Goal: Task Accomplishment & Management: Complete application form

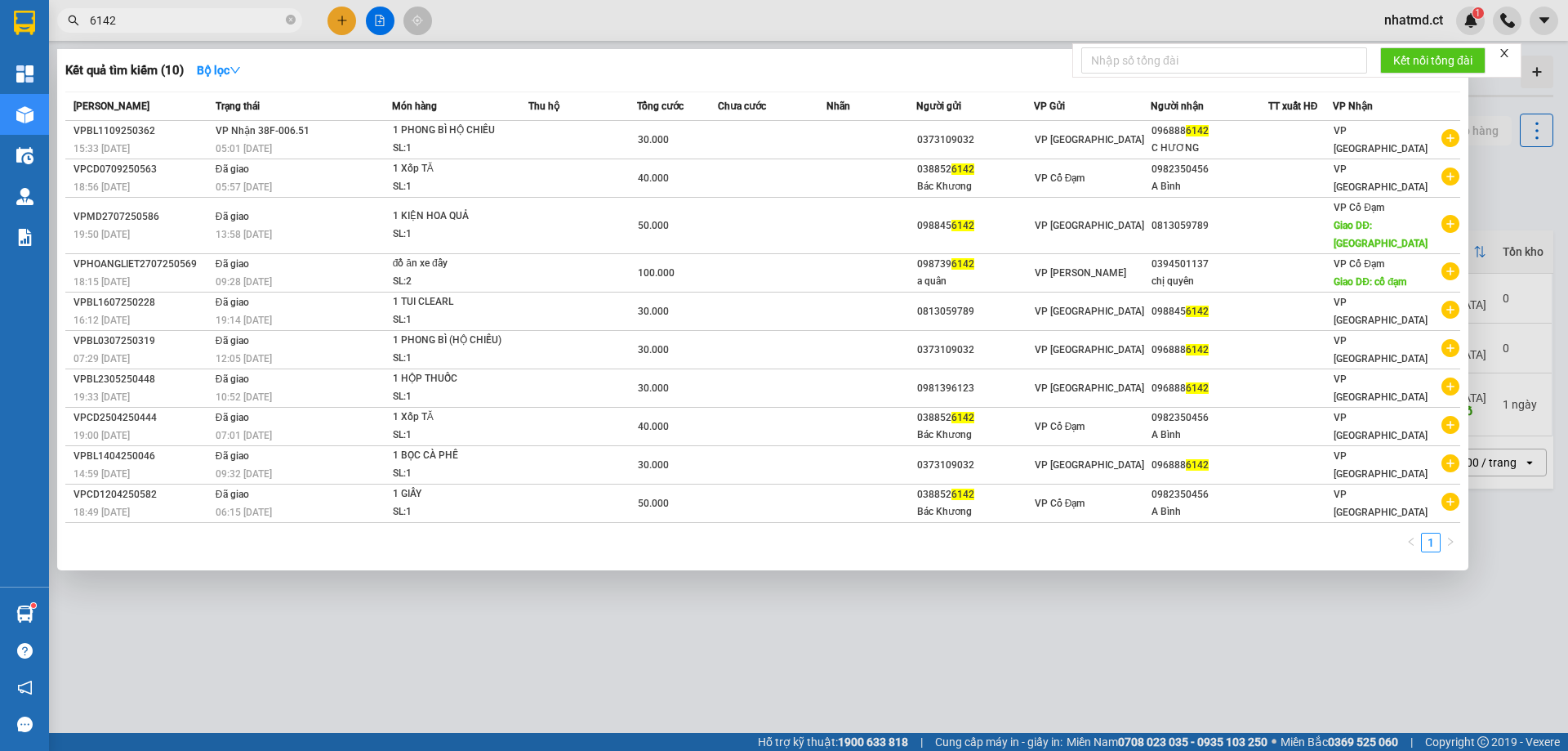
type input "6142"
drag, startPoint x: 449, startPoint y: 689, endPoint x: 432, endPoint y: 662, distance: 31.9
click at [447, 686] on div at bounding box center [784, 375] width 1568 height 751
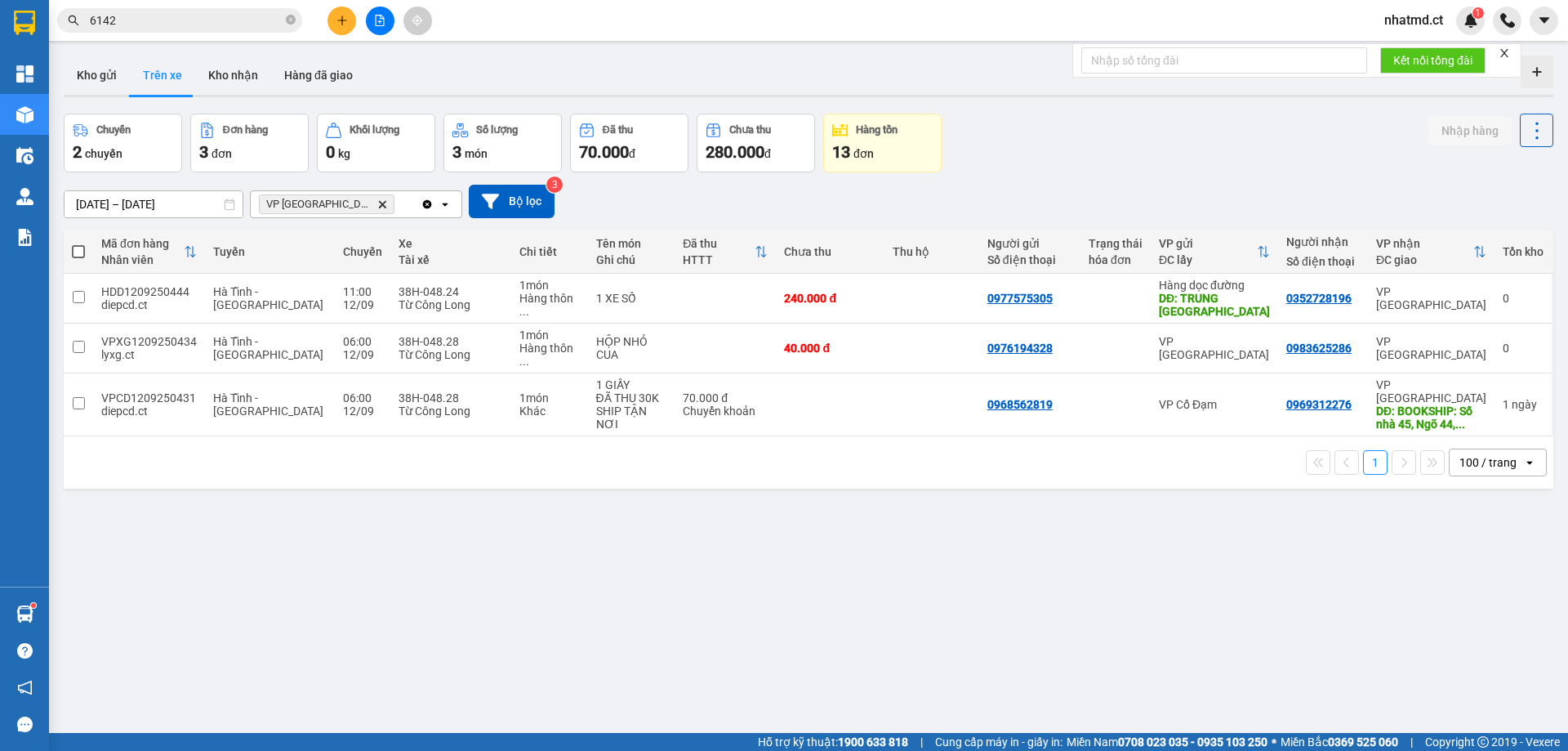
click at [155, 30] on span "6142" at bounding box center [180, 21] width 245 height 24
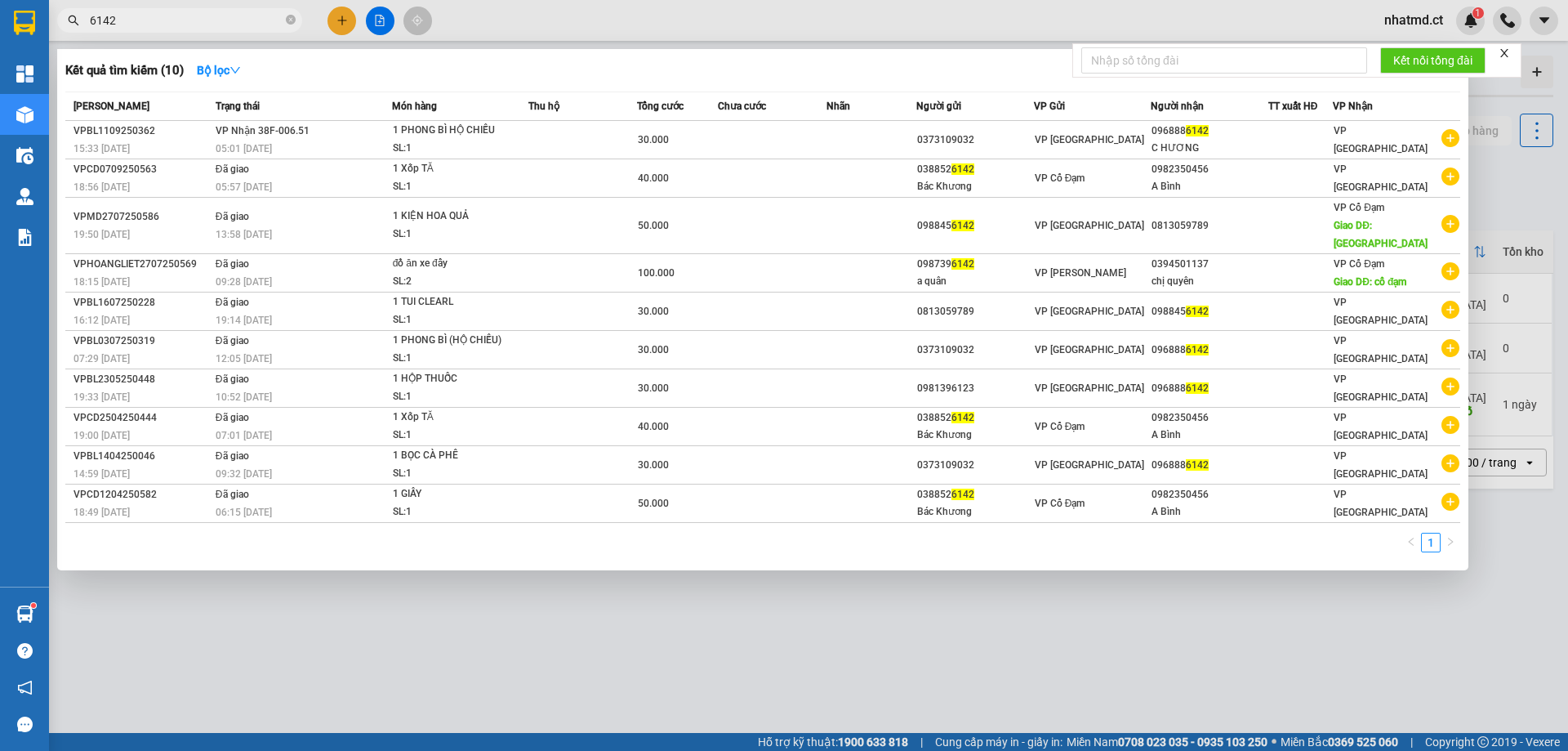
click at [155, 20] on input "6142" at bounding box center [186, 20] width 193 height 18
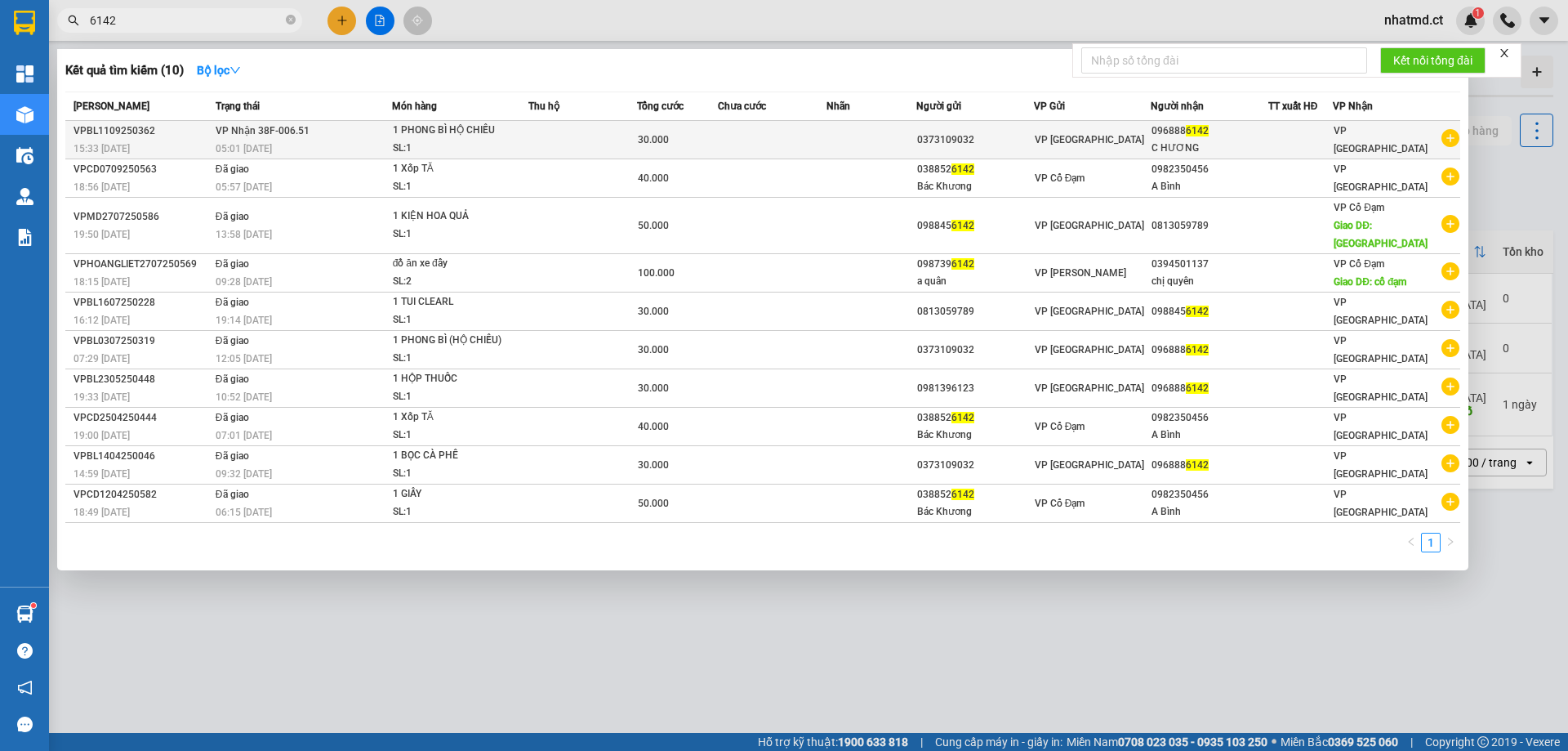
click at [612, 145] on td at bounding box center [582, 139] width 108 height 38
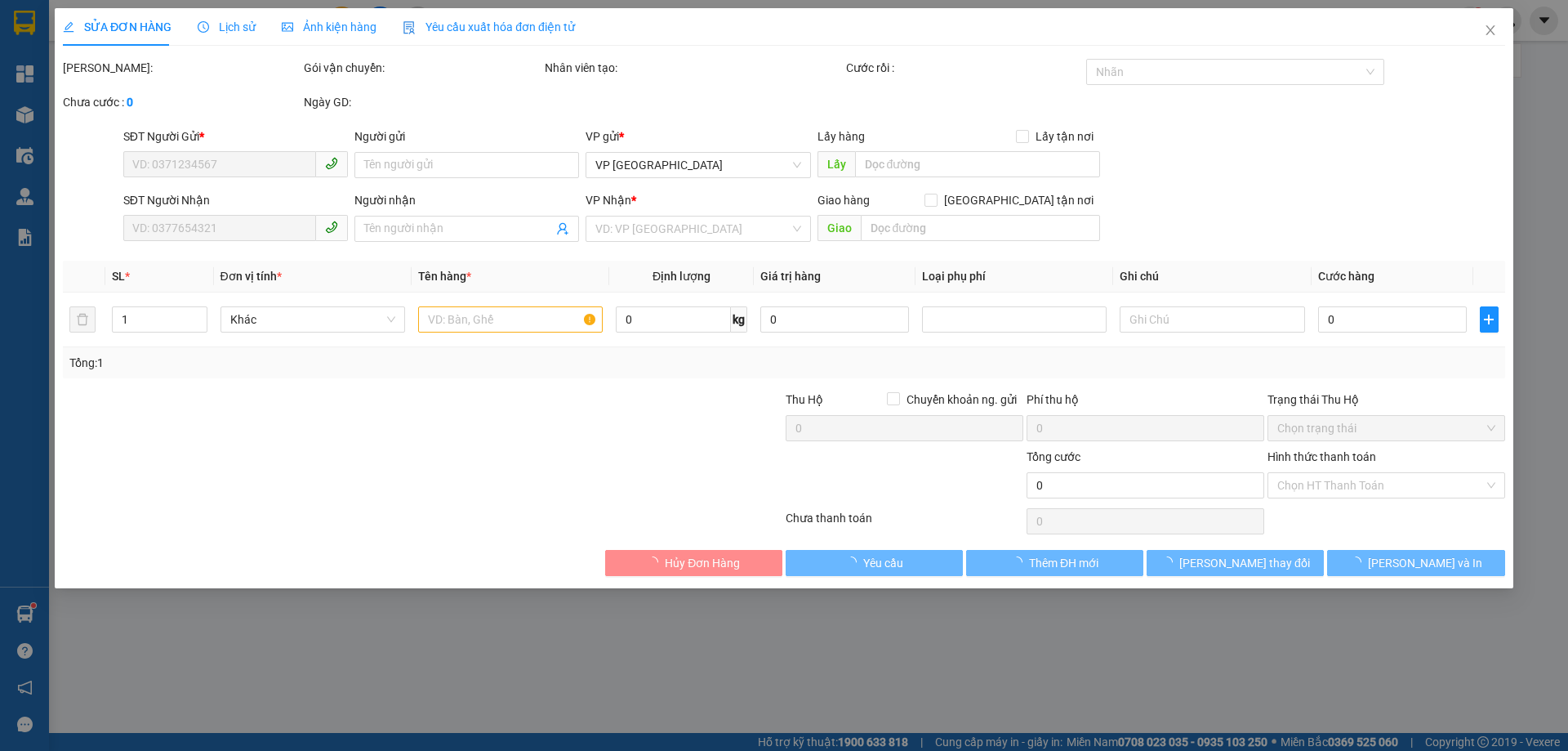
type input "0373109032"
type input "0968886142"
type input "C HƯƠNG"
type input "30.000"
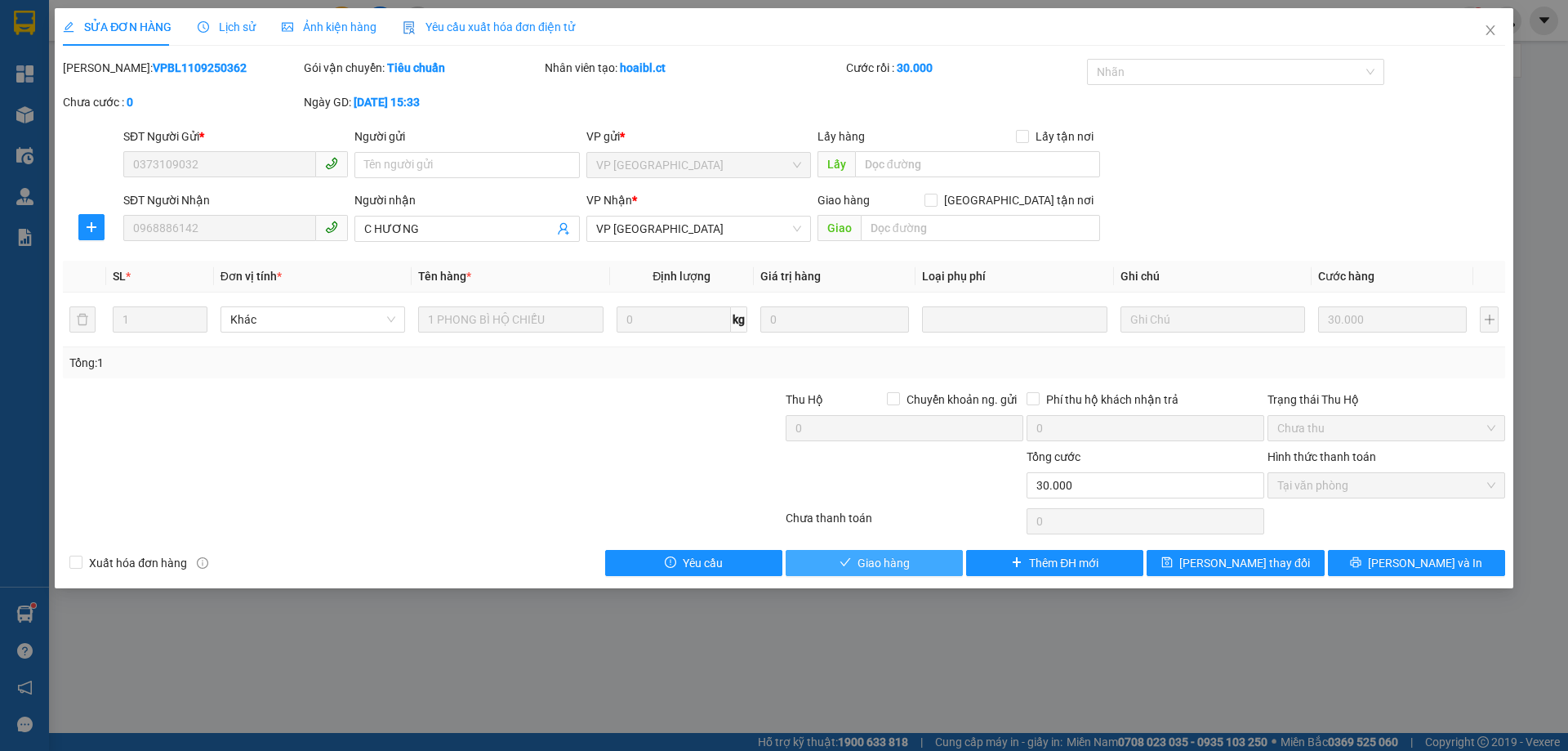
click at [894, 569] on span "Giao hàng" at bounding box center [884, 562] width 52 height 18
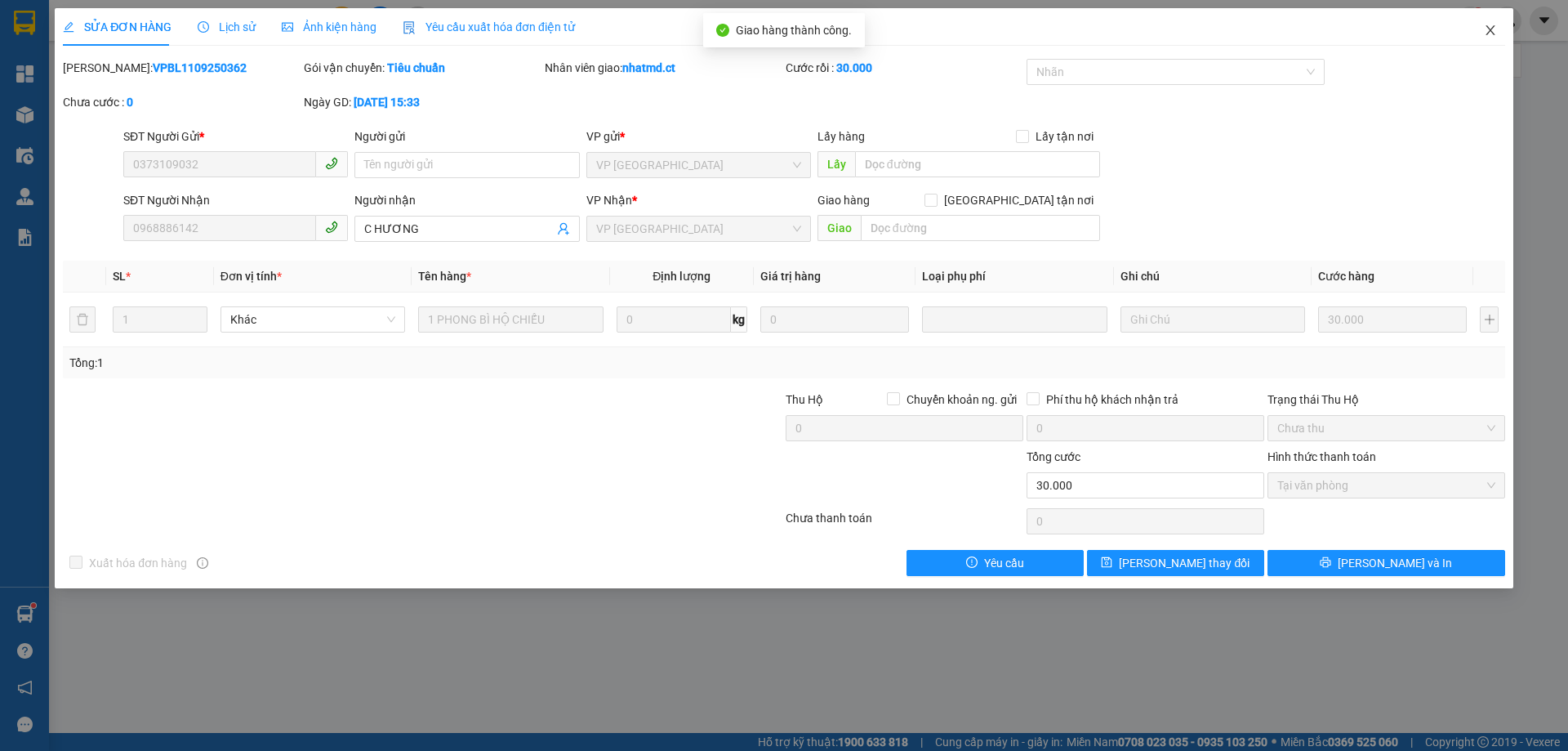
click at [1491, 30] on icon "close" at bounding box center [1490, 30] width 9 height 9
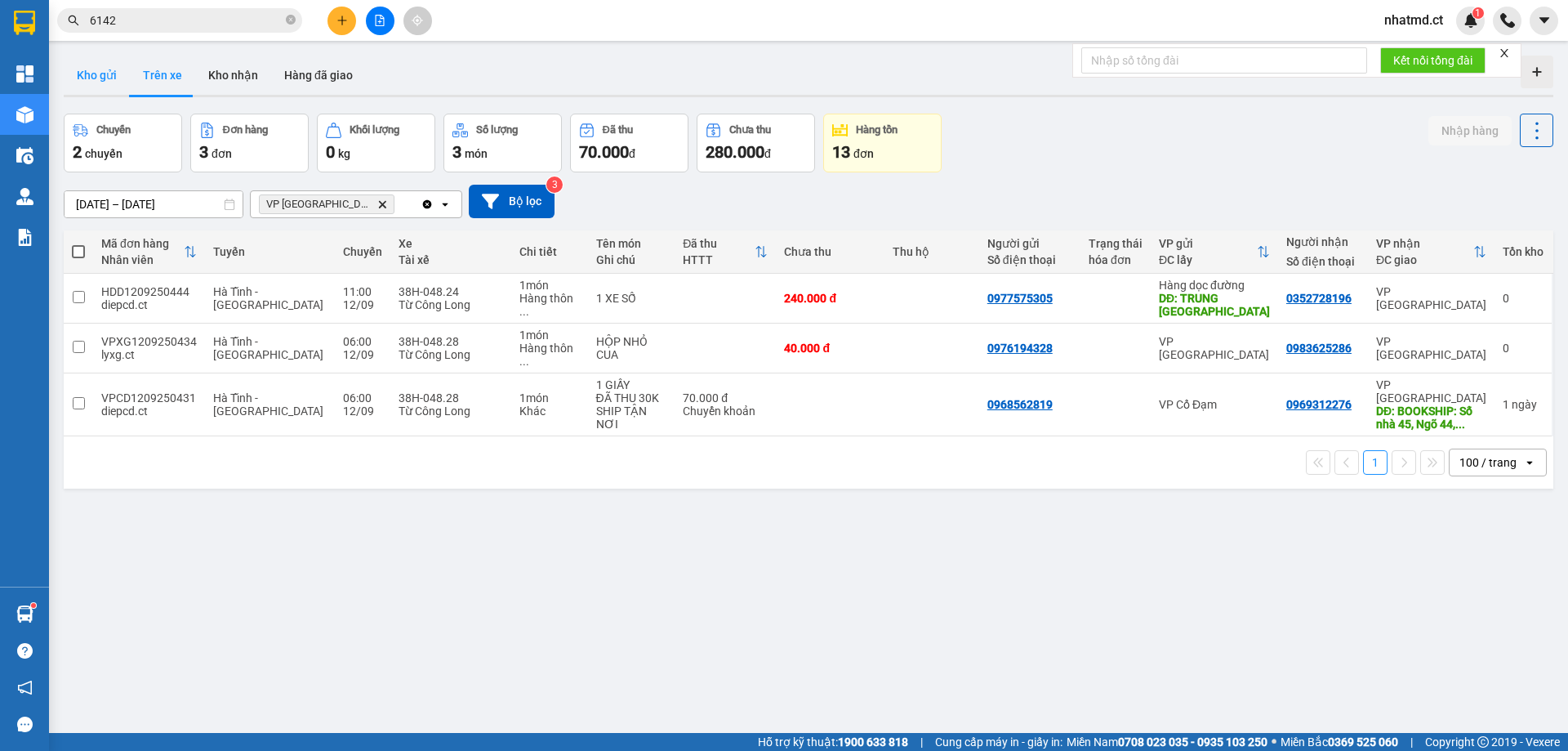
click at [98, 84] on button "Kho gửi" at bounding box center [96, 75] width 66 height 39
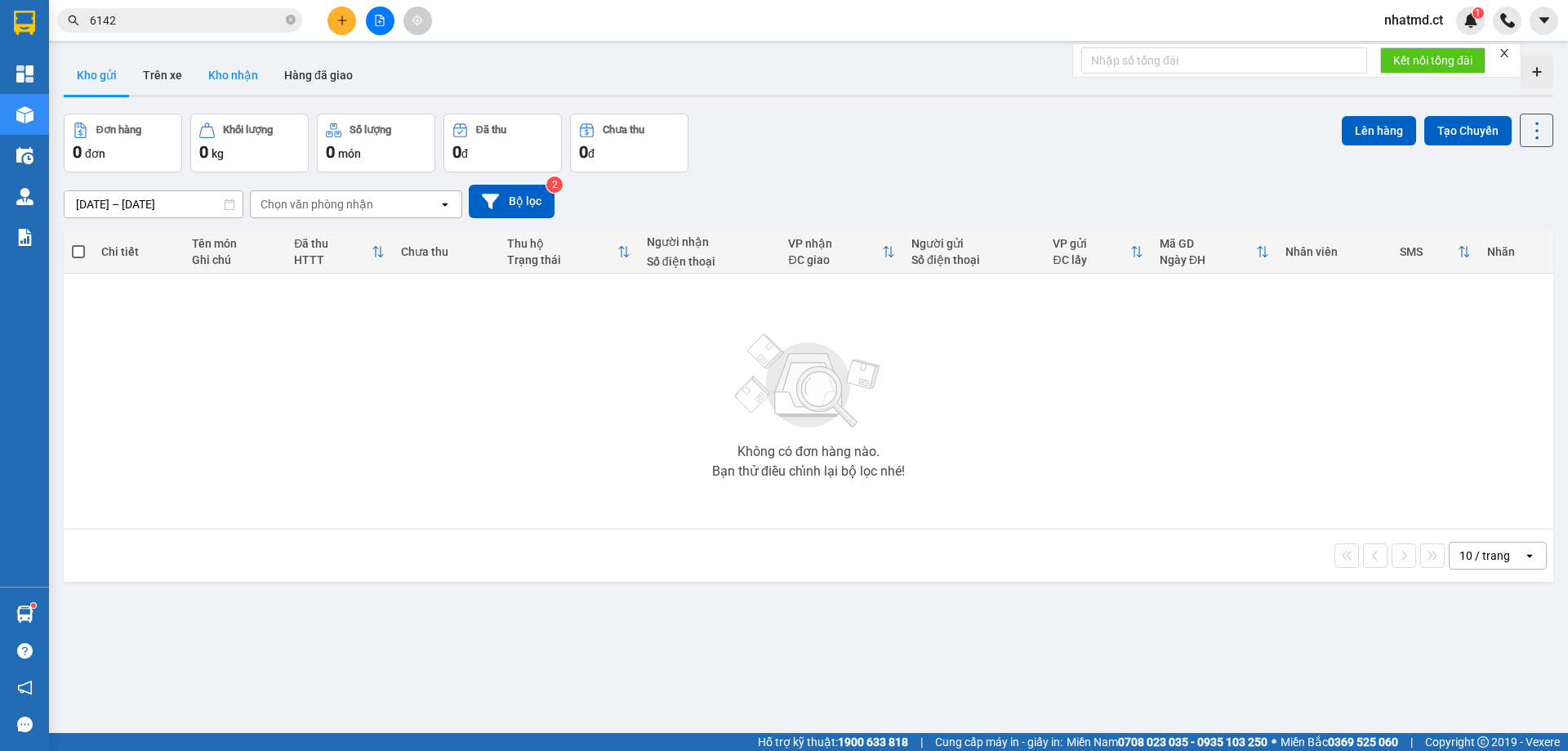
click at [231, 70] on button "Kho nhận" at bounding box center [233, 75] width 76 height 39
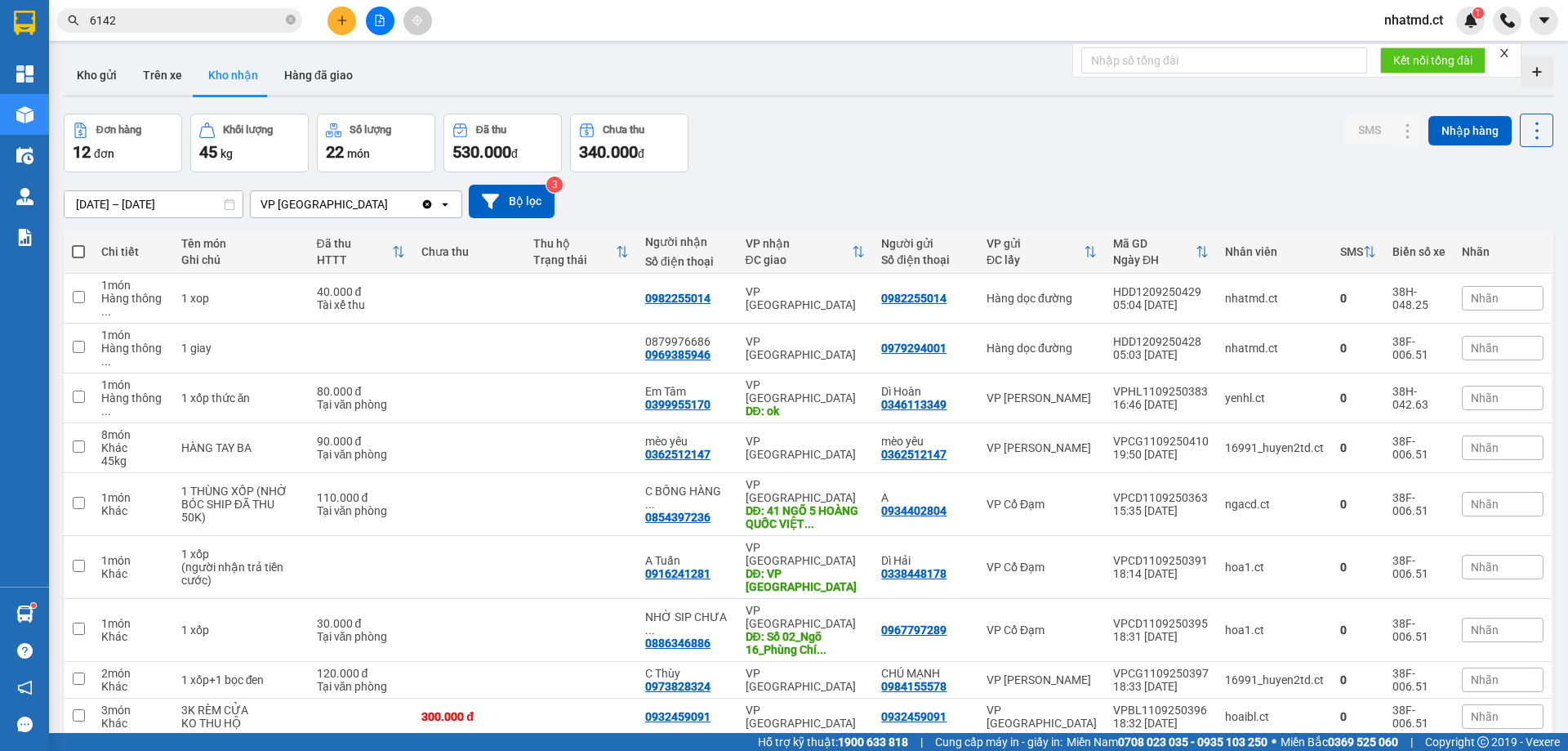
click at [229, 20] on input "6142" at bounding box center [186, 20] width 193 height 18
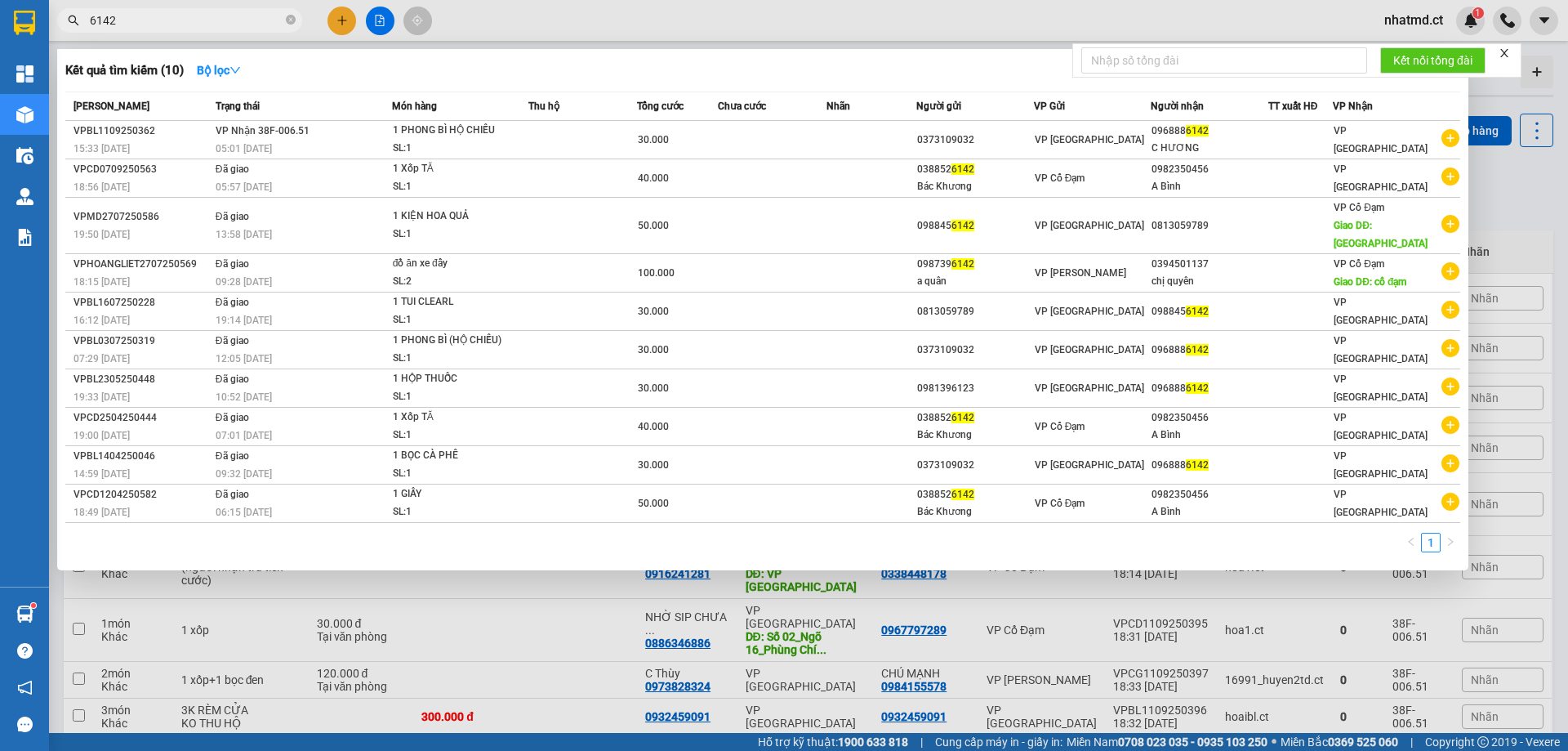
click at [229, 20] on input "6142" at bounding box center [186, 20] width 193 height 18
type input "3873"
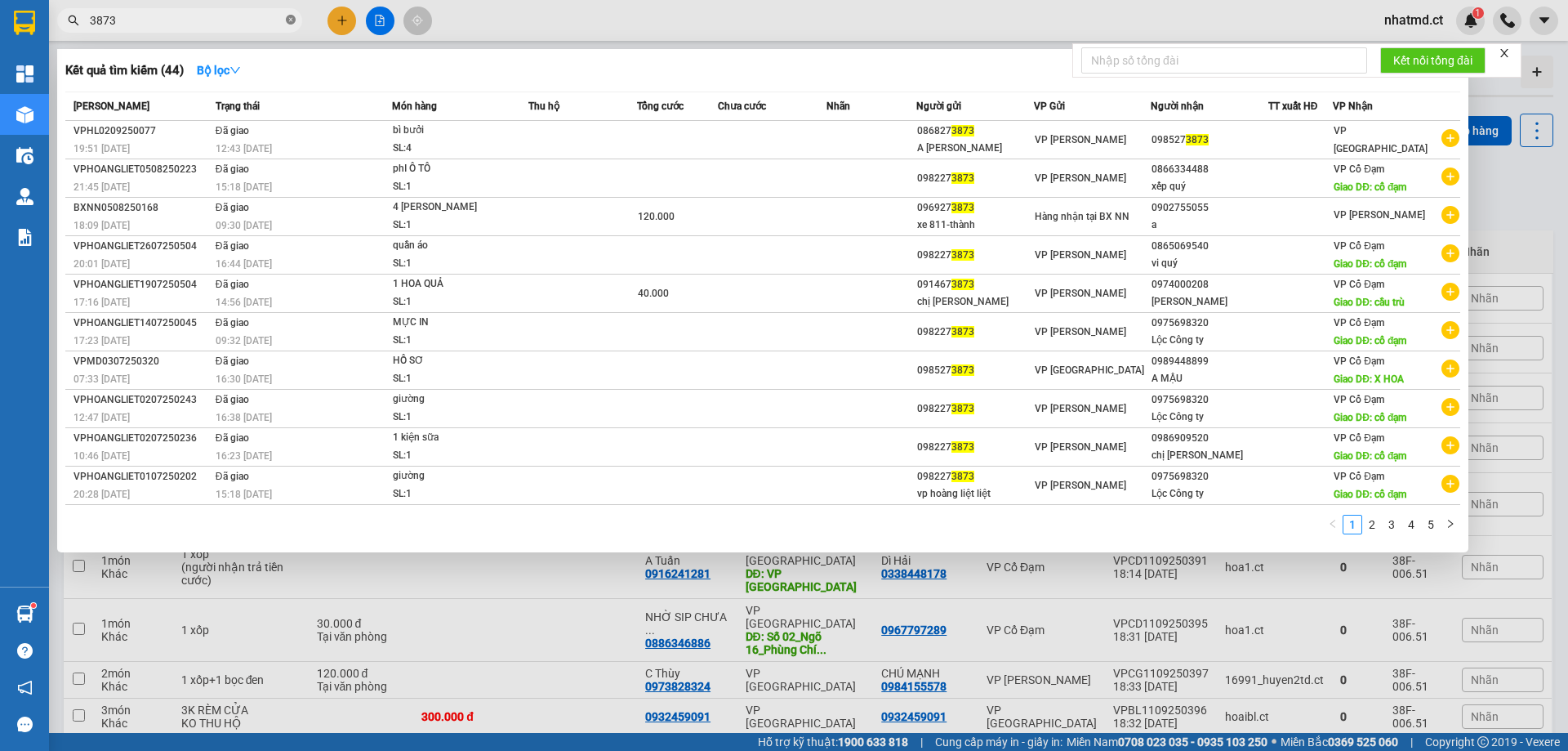
click at [289, 16] on icon "close-circle" at bounding box center [291, 20] width 9 height 9
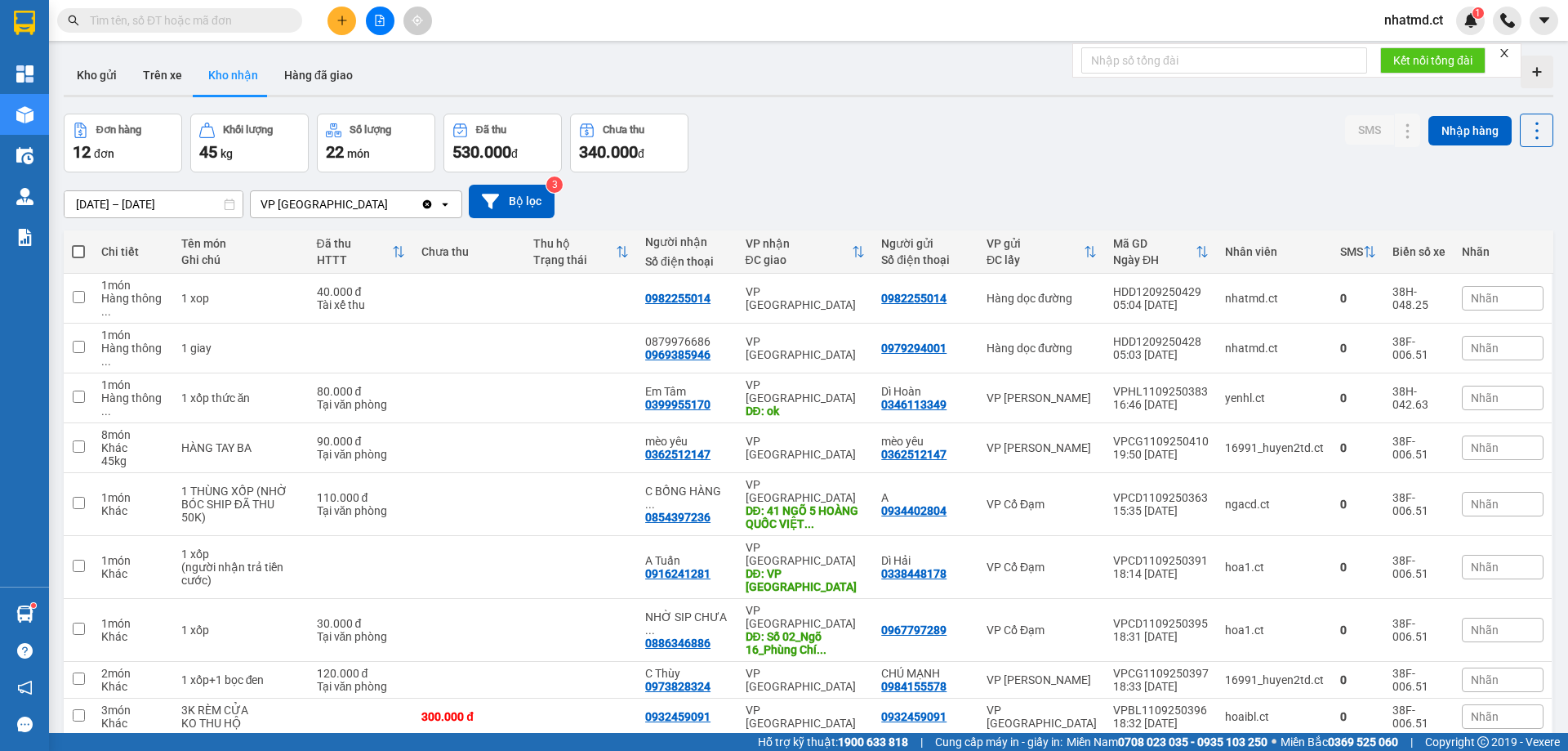
click at [332, 21] on button at bounding box center [341, 21] width 29 height 29
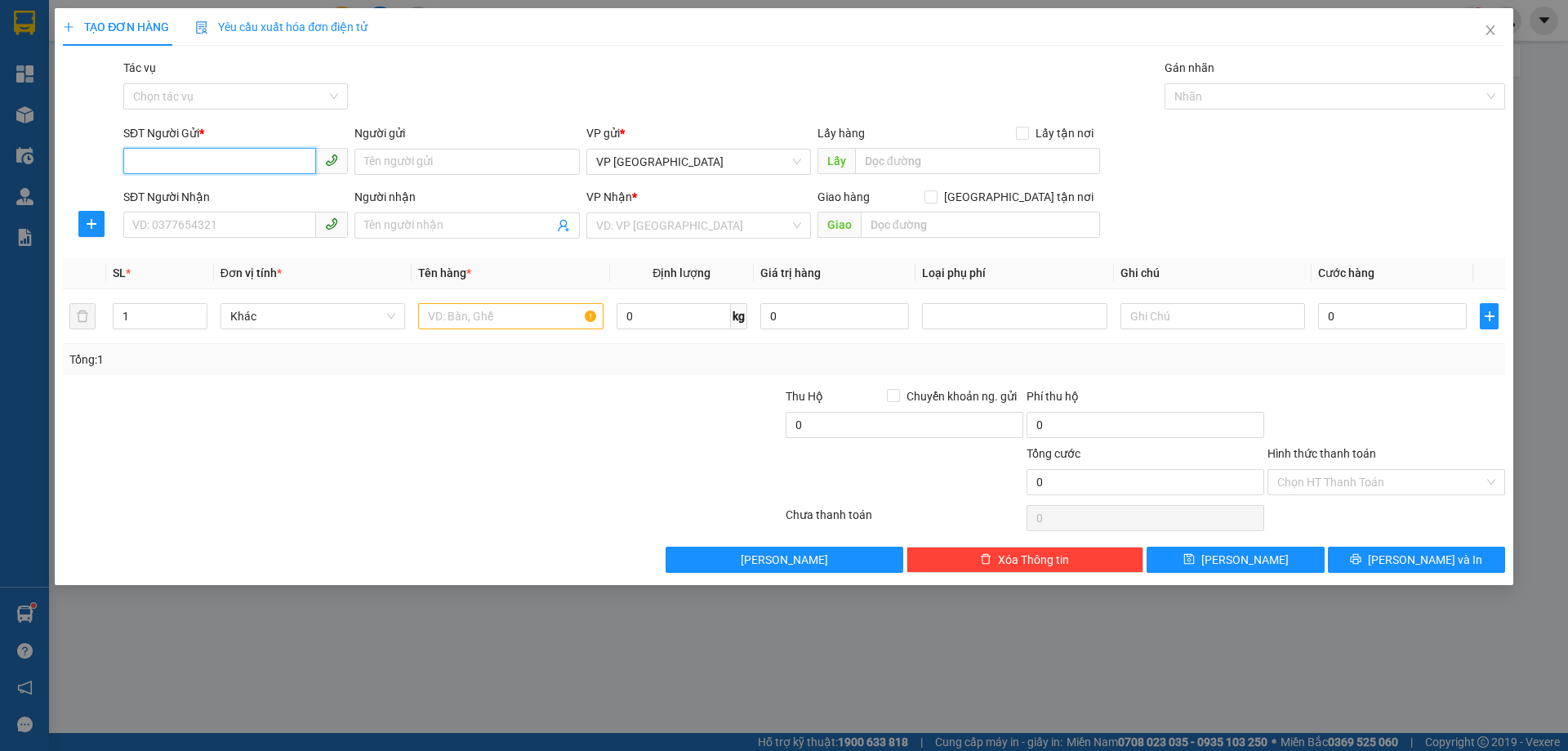
click at [249, 160] on input "SĐT Người Gửi *" at bounding box center [220, 161] width 193 height 26
type input "0988667846"
click at [264, 196] on div "0988667846 - [PERSON_NAME]" at bounding box center [235, 194] width 205 height 18
type input "[PERSON_NAME]"
type input "0867190292"
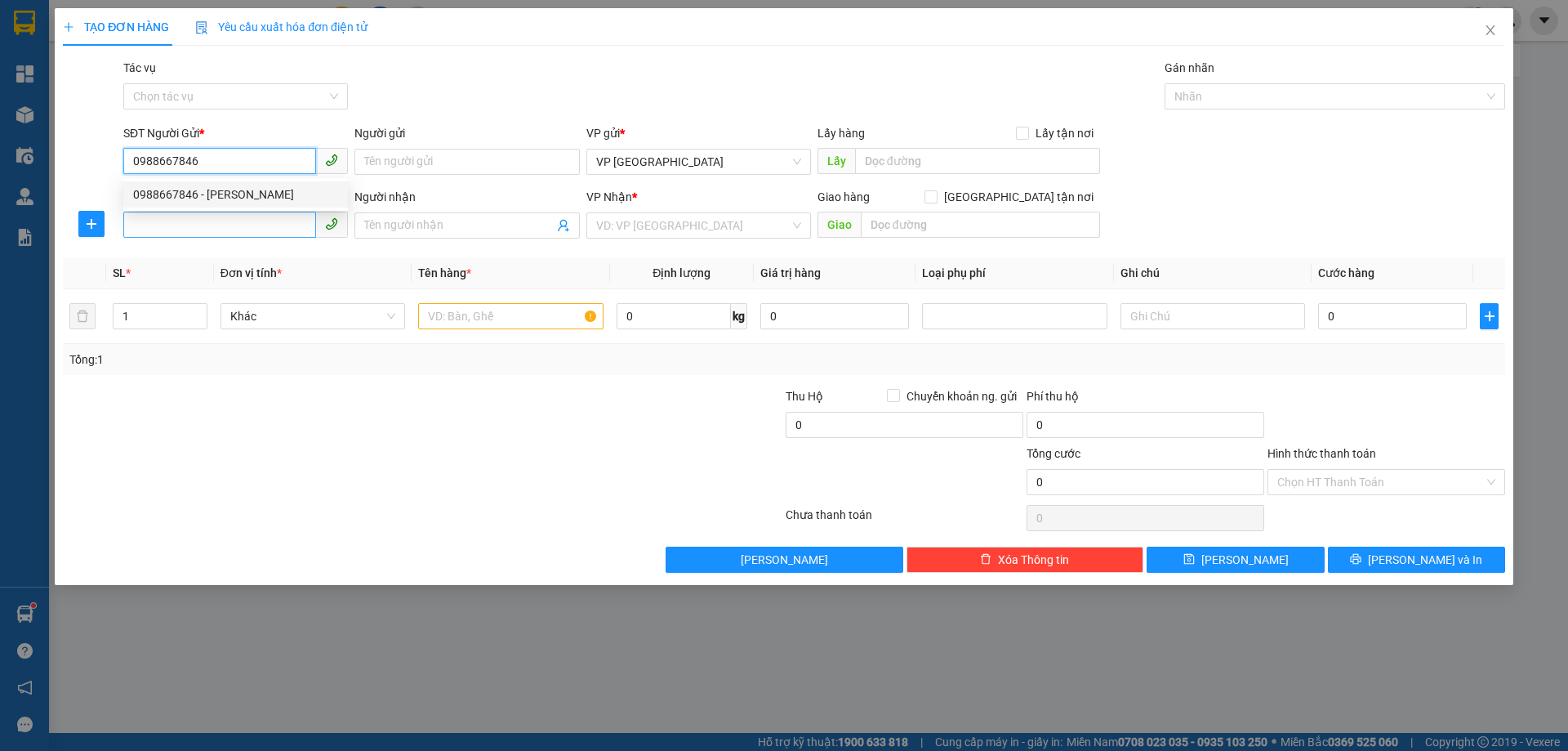
type input "XUÂN MỸ"
type input "50.000"
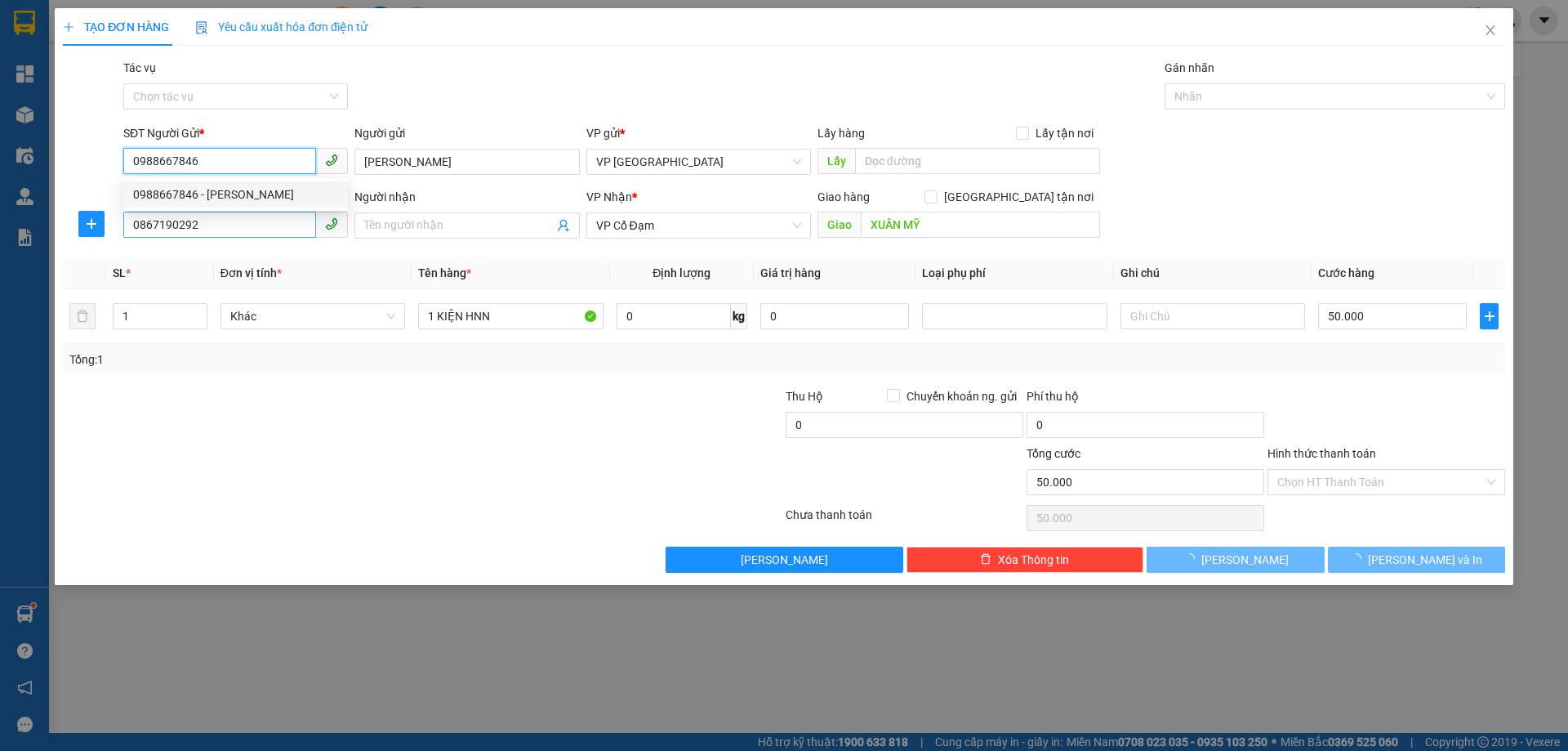
type input "0988667846"
click at [259, 223] on input "0867190292" at bounding box center [220, 224] width 193 height 26
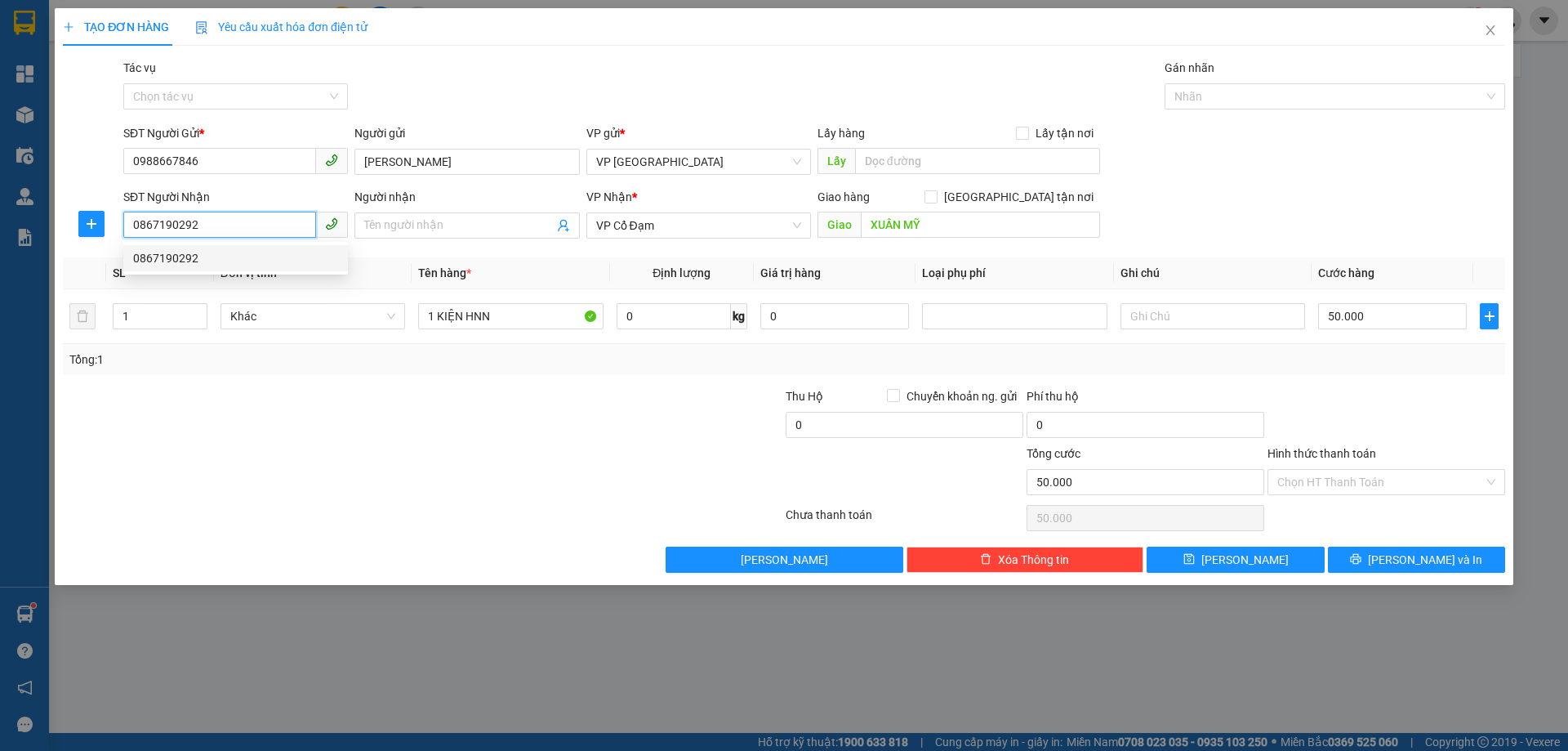
click at [259, 222] on input "0867190292" at bounding box center [220, 224] width 193 height 26
type input "0973936917"
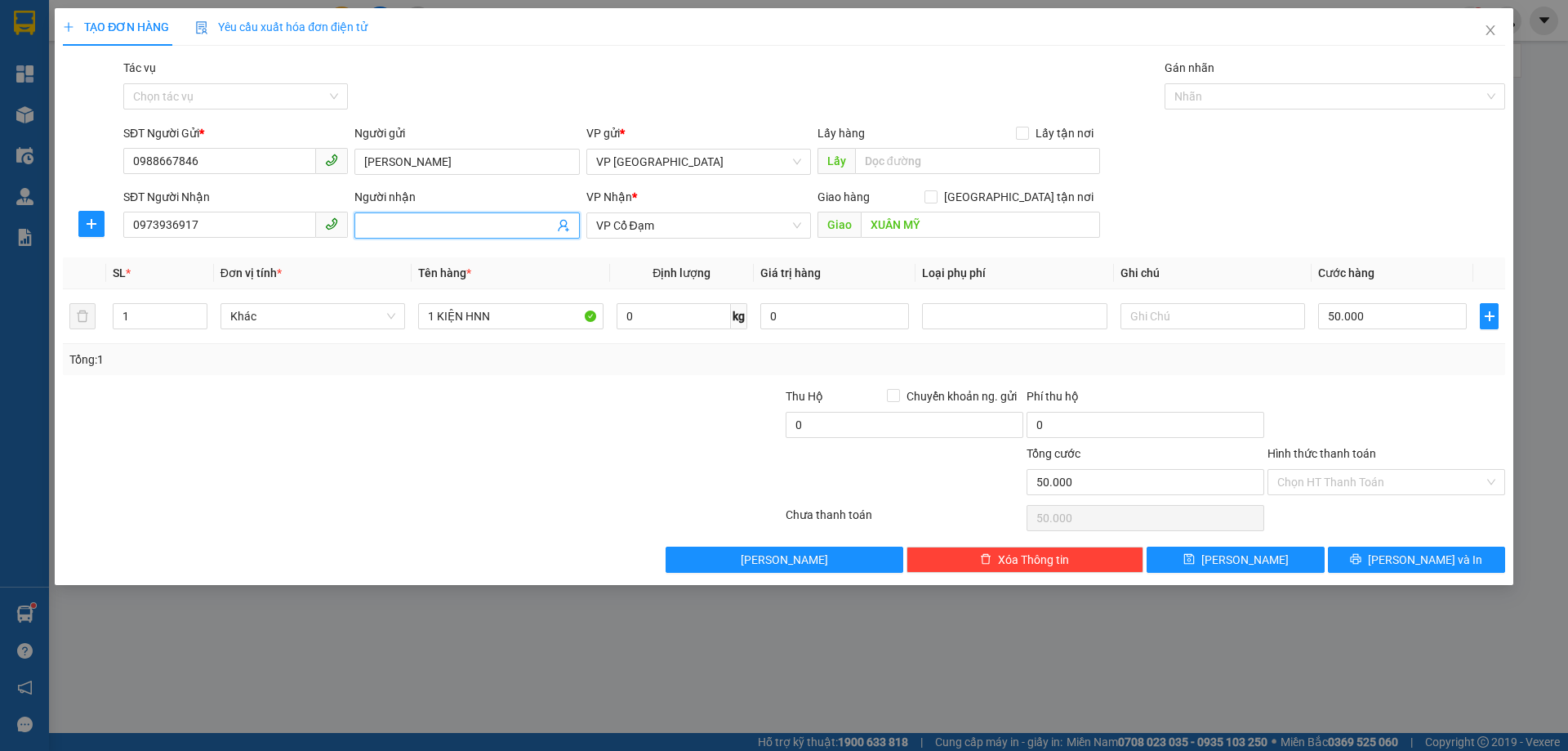
click at [457, 226] on input "Người nhận" at bounding box center [459, 224] width 189 height 18
click at [922, 230] on input "XUÂN MỸ" at bounding box center [981, 224] width 239 height 26
click at [923, 230] on input "XUÂN MỸ" at bounding box center [981, 224] width 239 height 26
type input "X HOA"
click at [1424, 483] on input "Hình thức thanh toán" at bounding box center [1380, 482] width 207 height 24
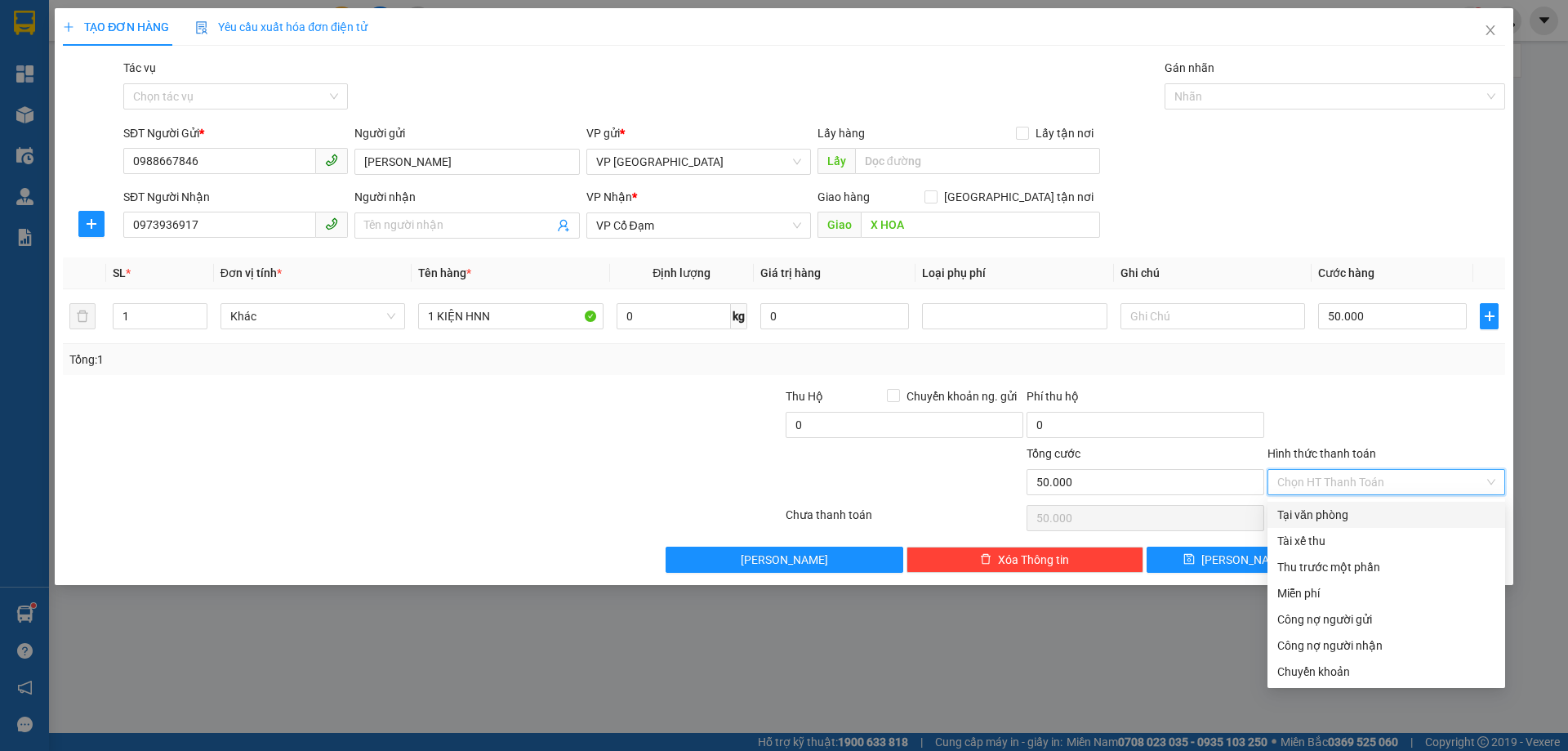
click at [1418, 524] on div "Tại văn phòng" at bounding box center [1387, 514] width 237 height 26
type input "0"
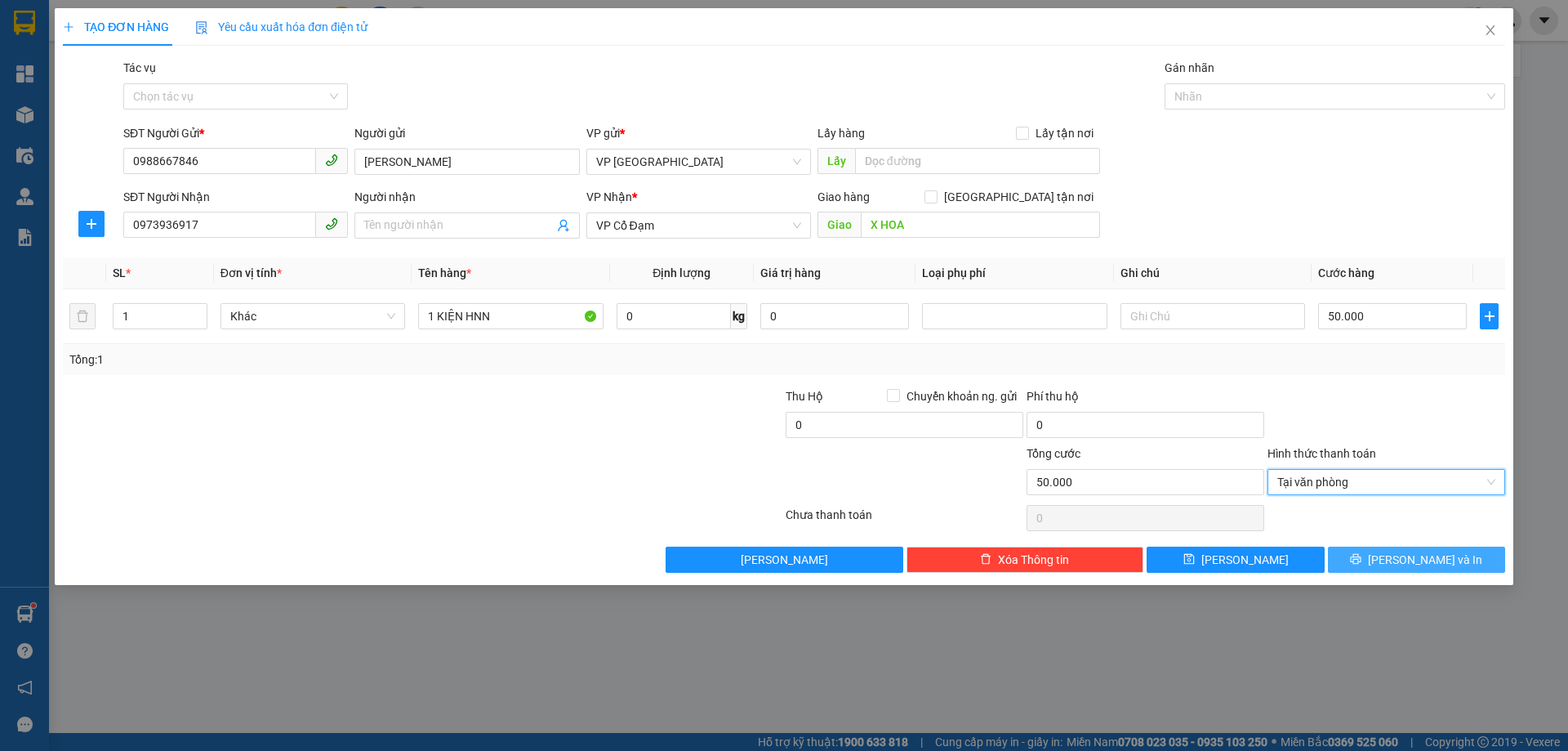
click at [1438, 553] on span "[PERSON_NAME] và In" at bounding box center [1425, 559] width 114 height 18
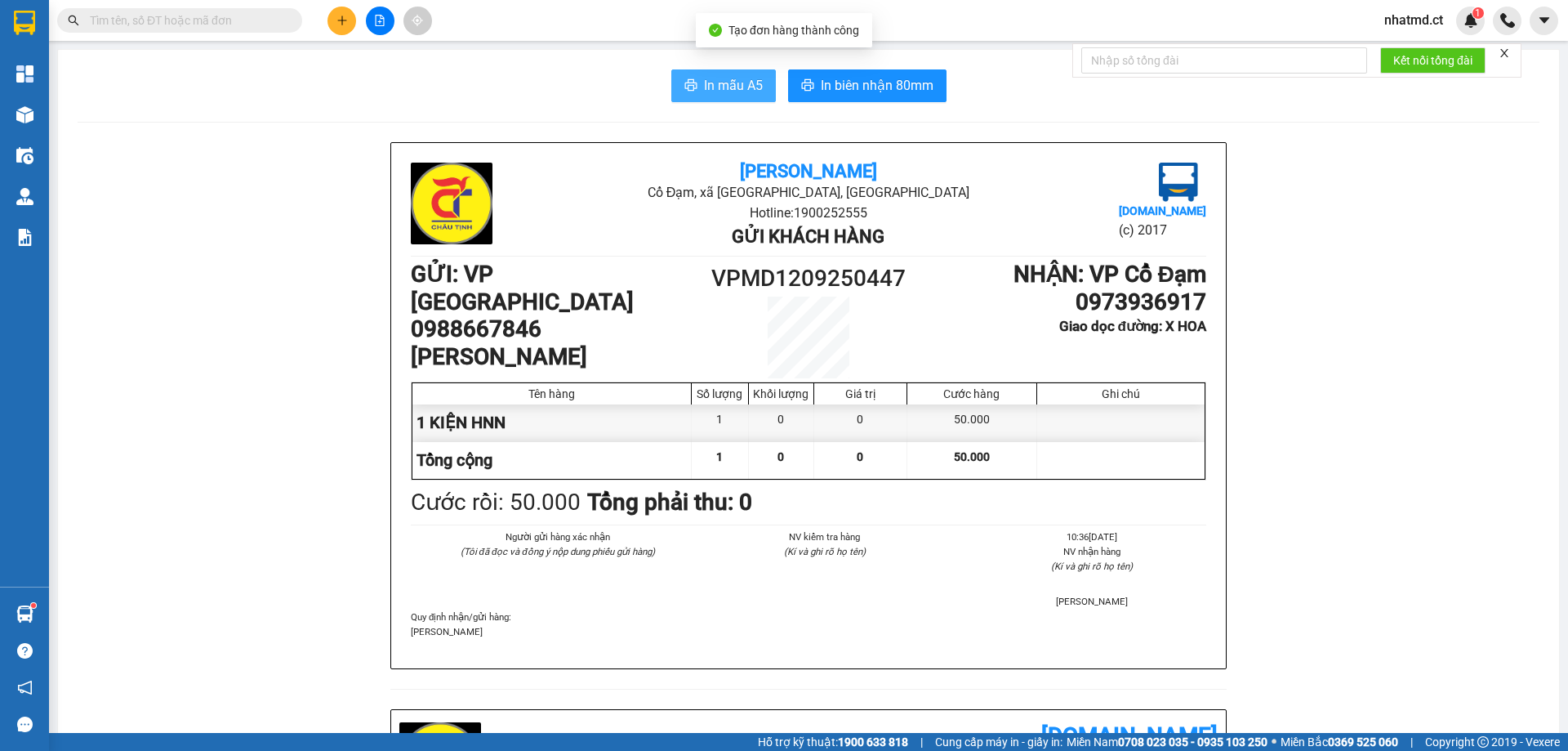
click at [720, 75] on span "In mẫu A5" at bounding box center [733, 85] width 59 height 21
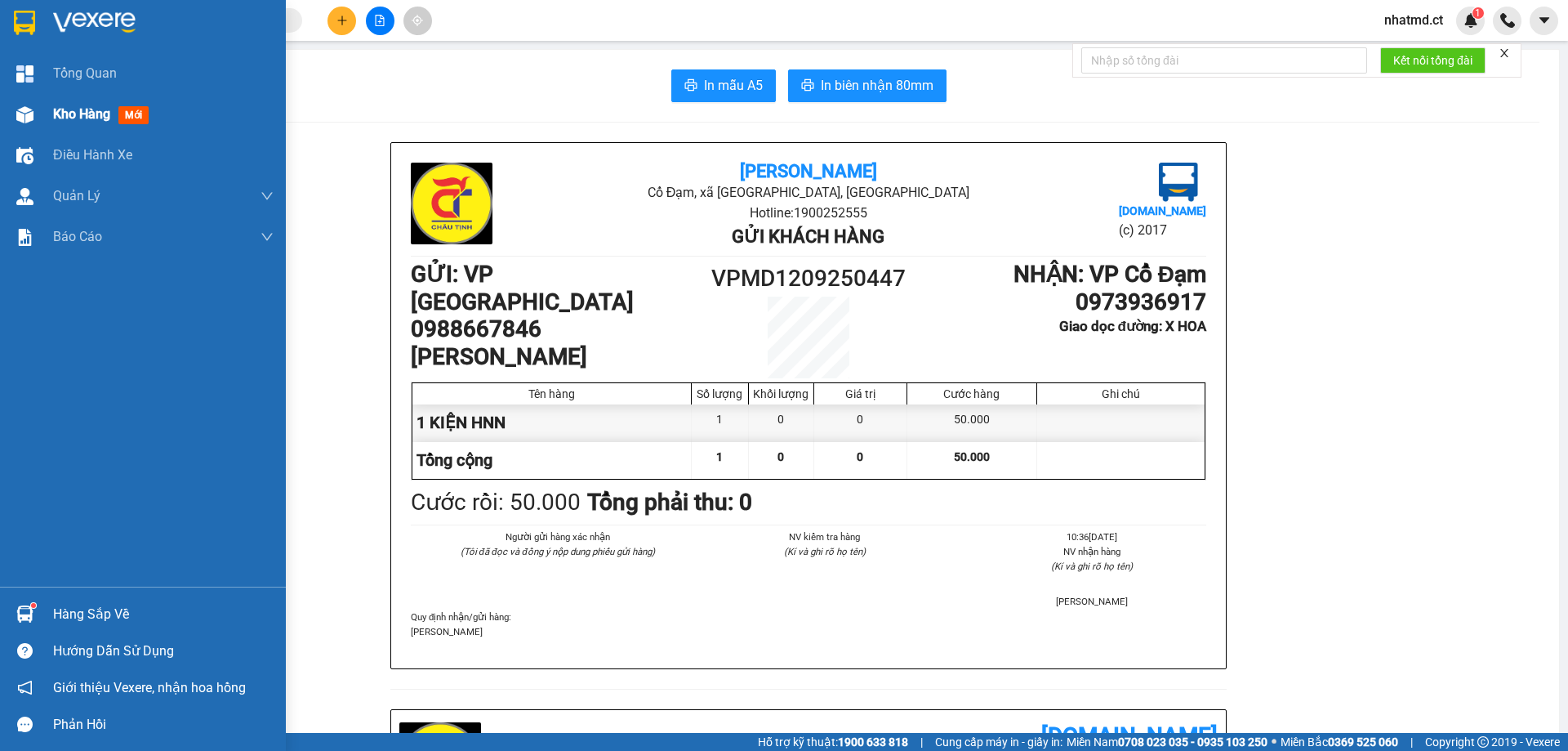
click at [49, 104] on div "Kho hàng mới" at bounding box center [143, 114] width 286 height 41
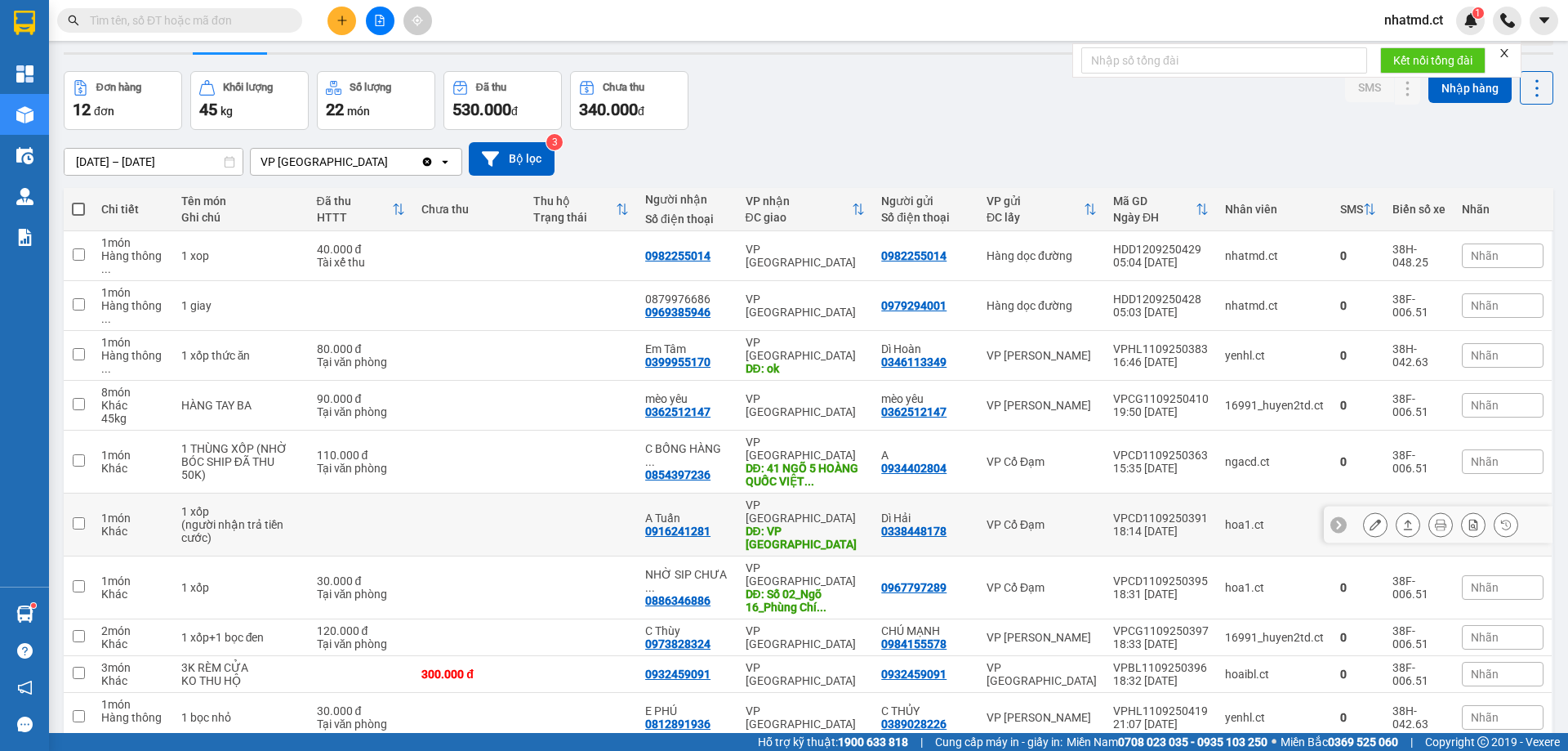
scroll to position [101, 0]
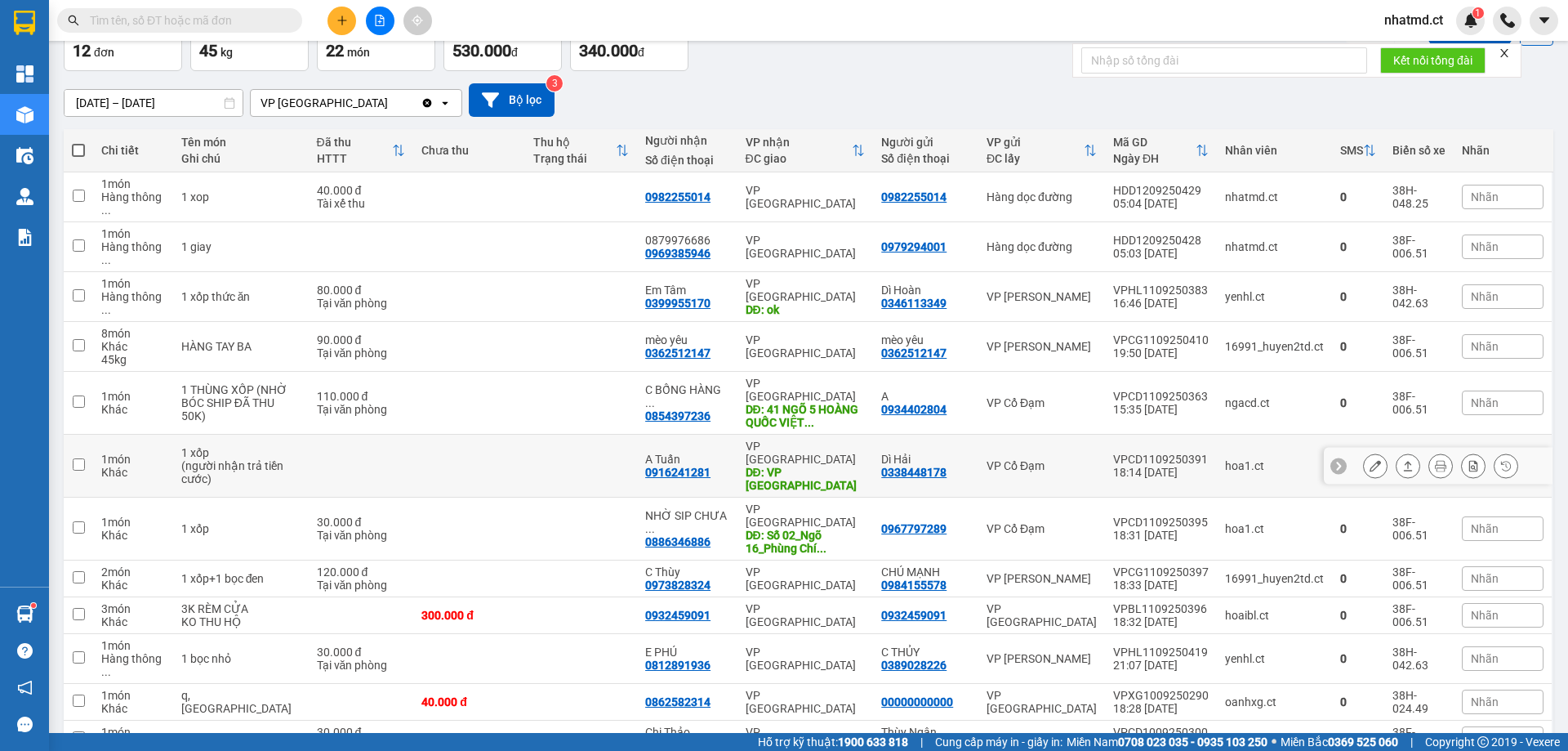
click at [525, 435] on td at bounding box center [582, 466] width 112 height 63
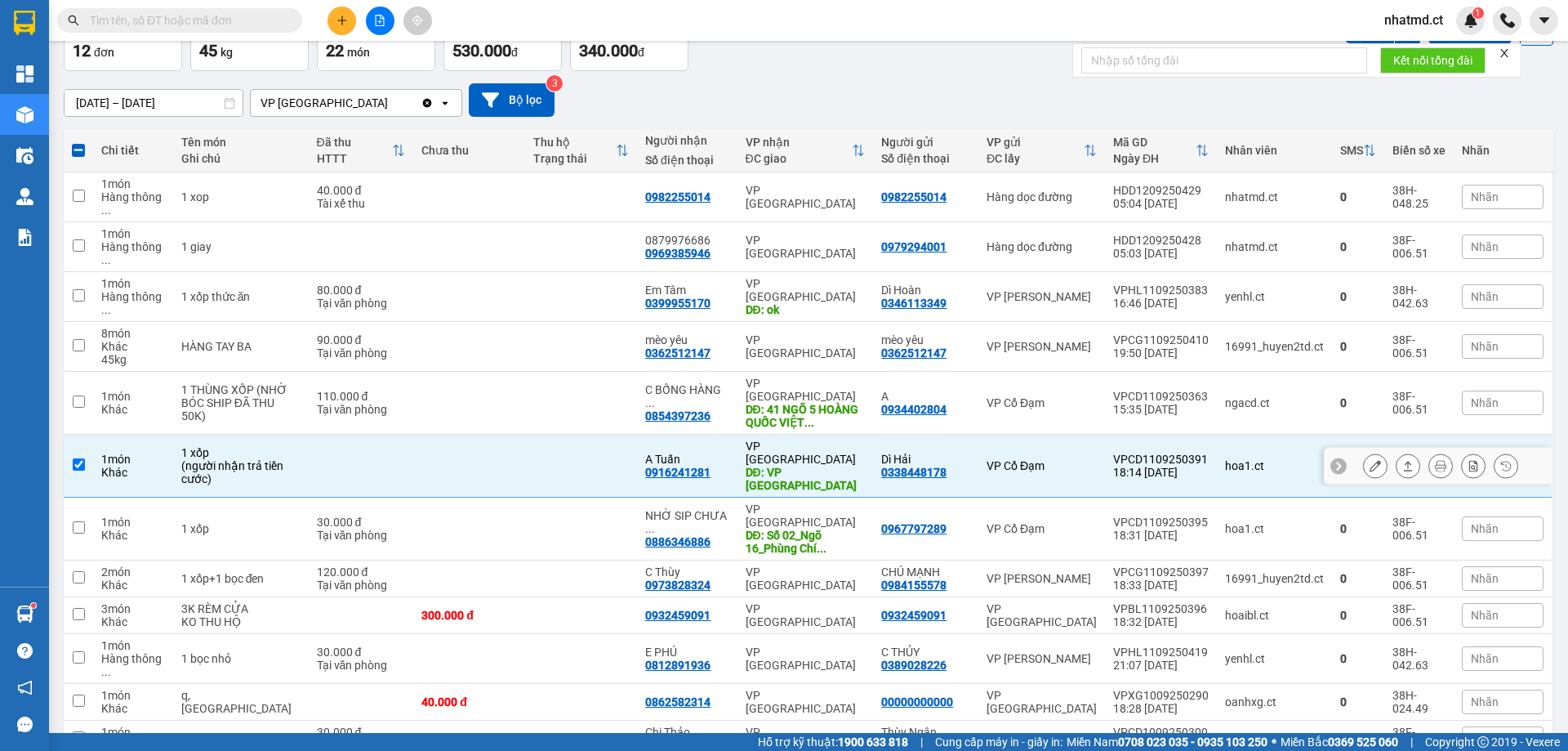
click at [785, 440] on div "VP [GEOGRAPHIC_DATA]" at bounding box center [806, 453] width 120 height 26
checkbox input "false"
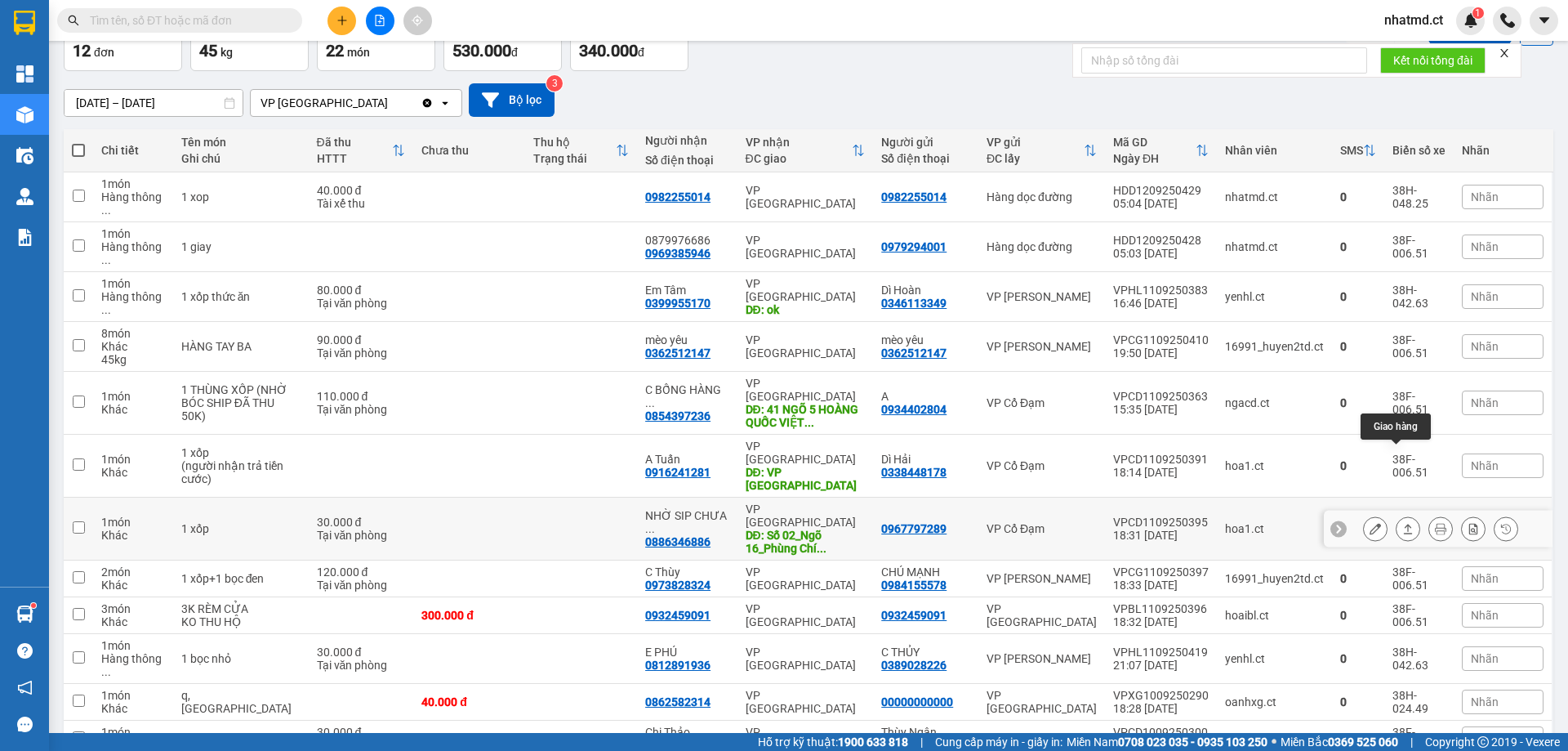
click at [1403, 523] on icon at bounding box center [1408, 528] width 11 height 11
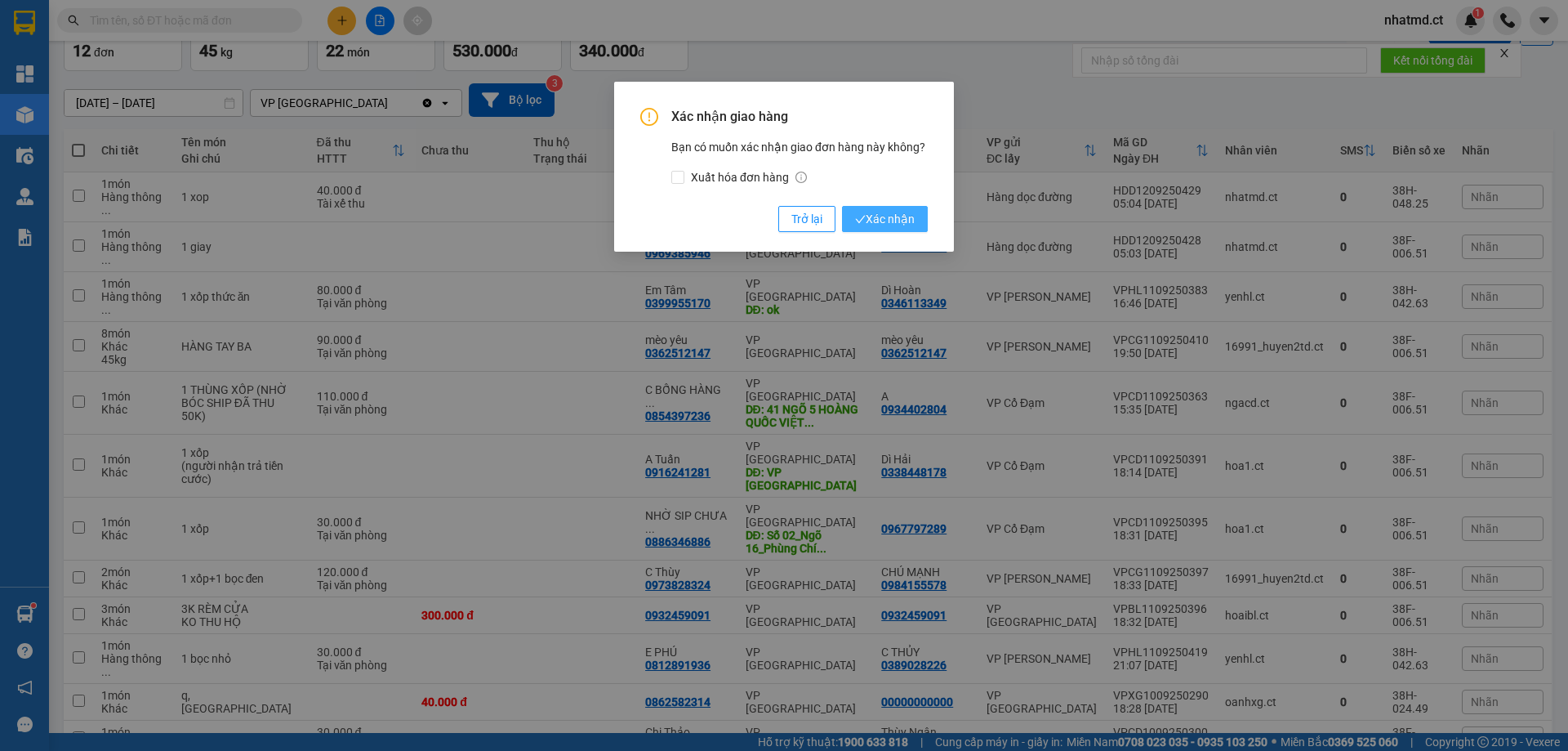
click at [875, 208] on button "Xác nhận" at bounding box center [885, 219] width 86 height 26
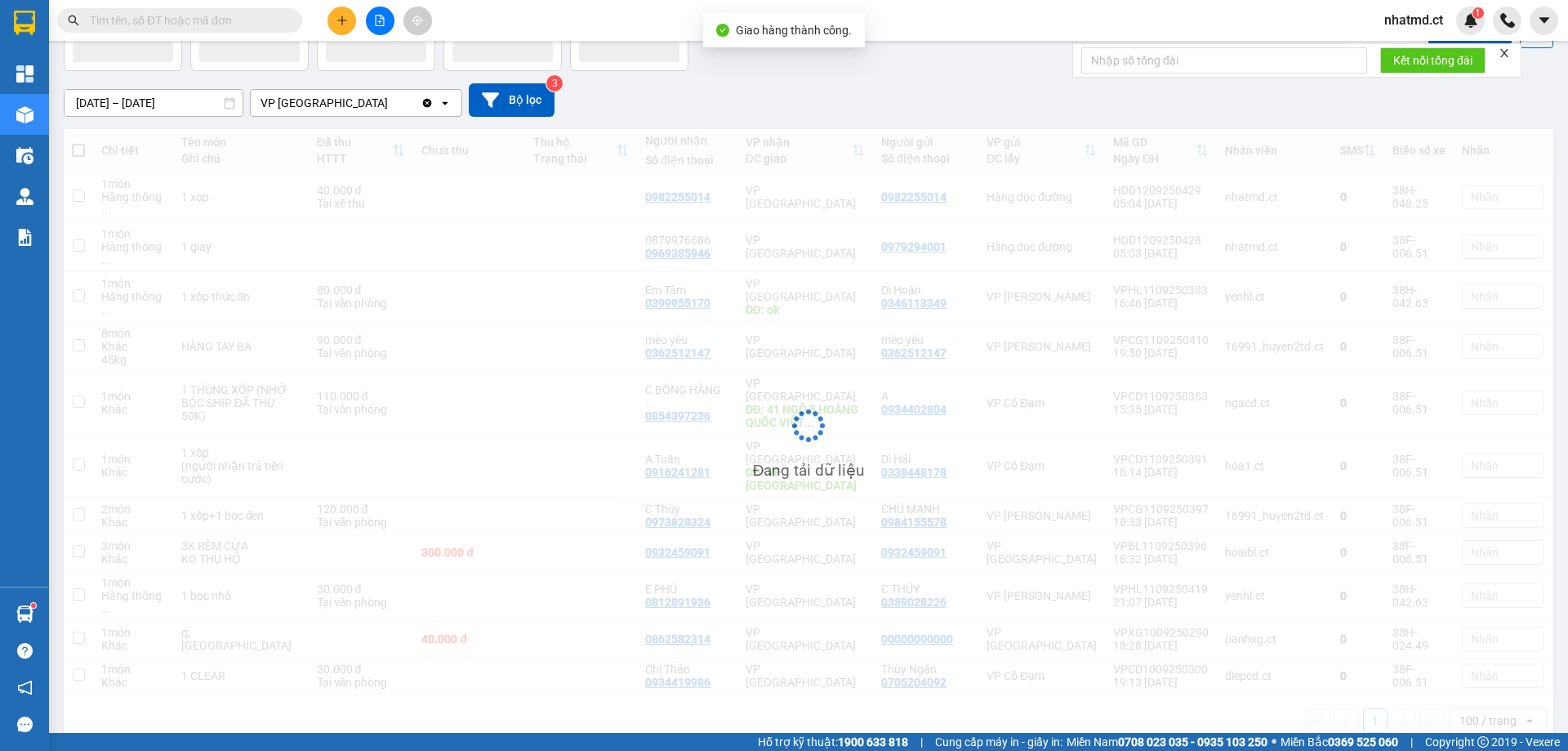
scroll to position [75, 0]
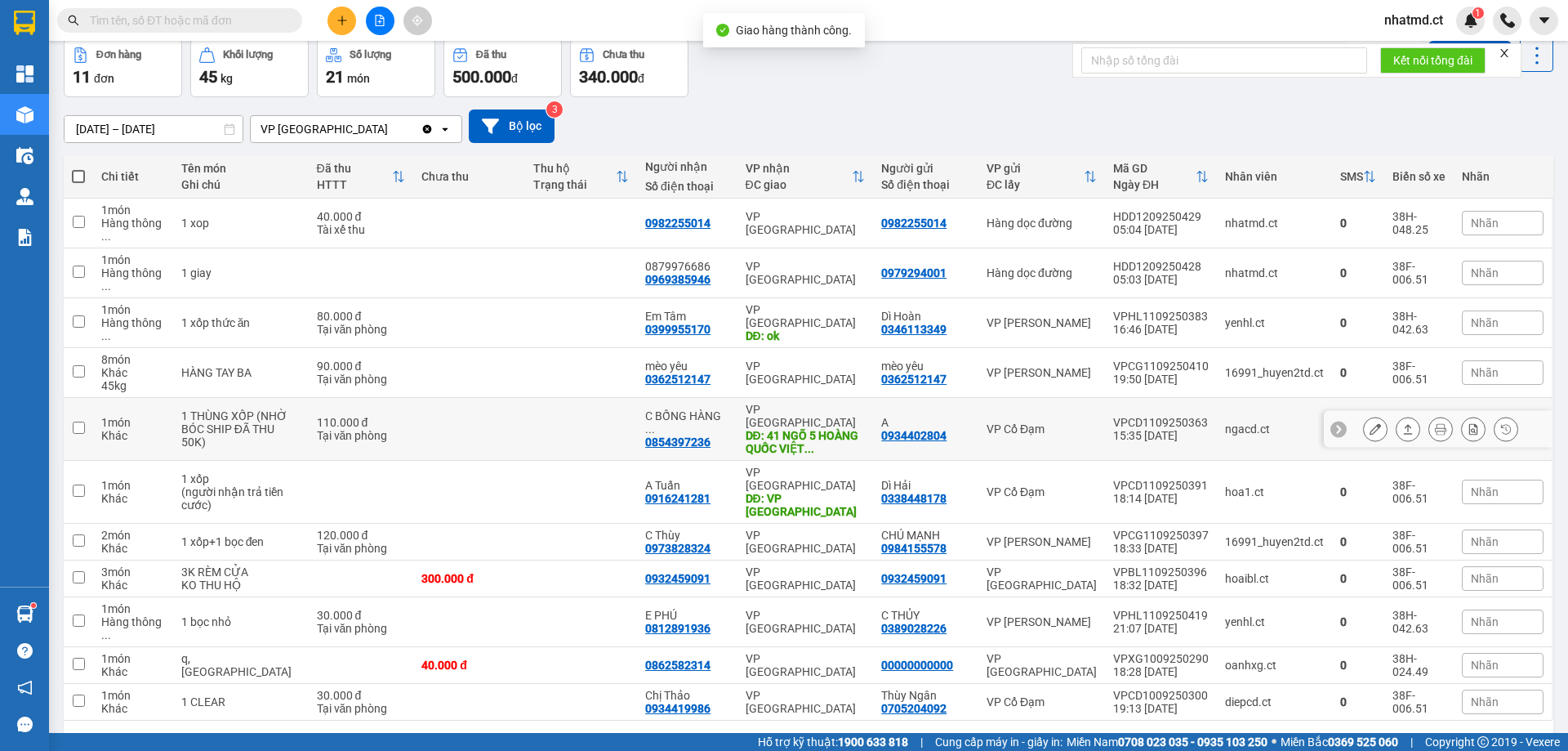
click at [1015, 397] on td "VP Cổ Đạm" at bounding box center [1042, 428] width 126 height 63
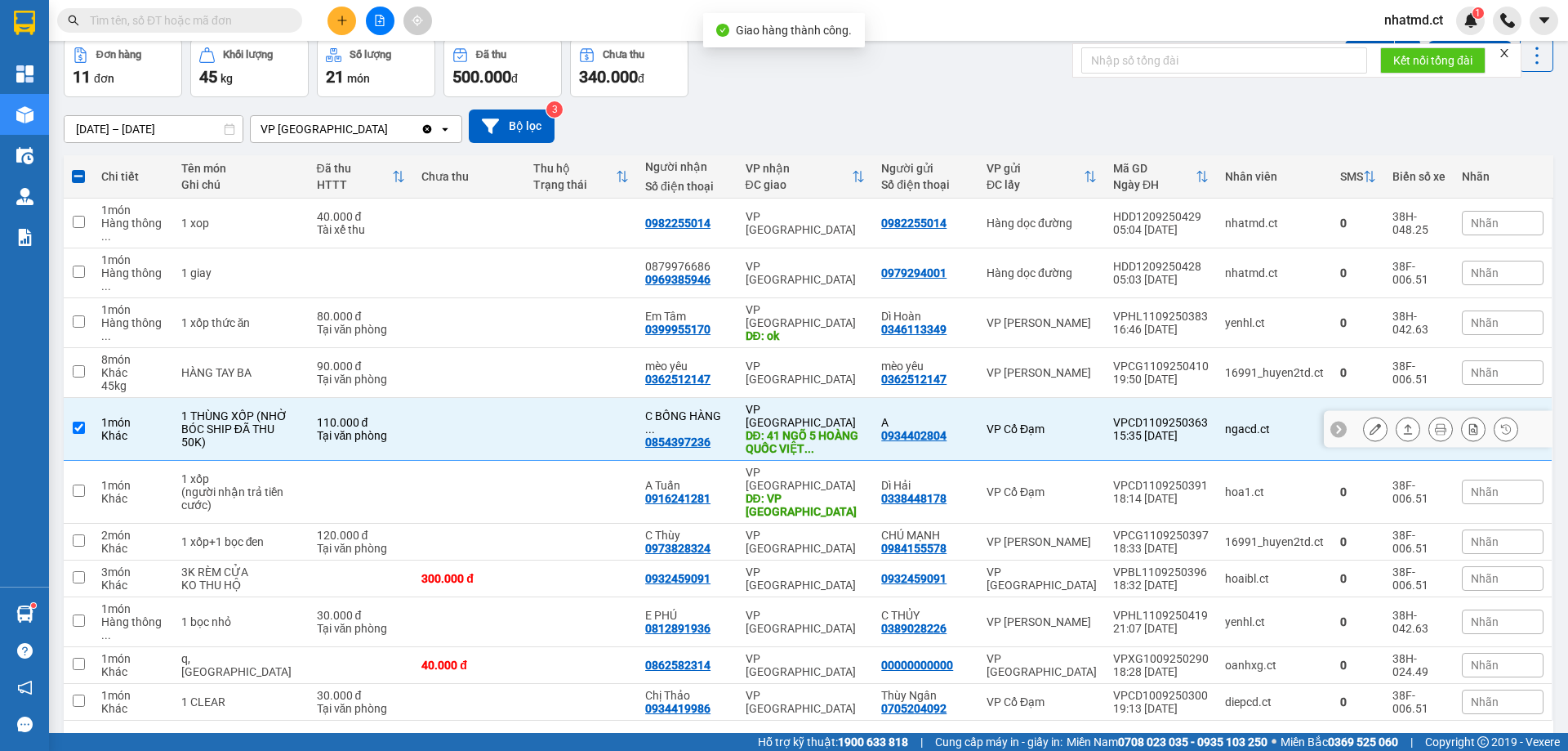
click at [1403, 424] on icon at bounding box center [1408, 429] width 11 height 11
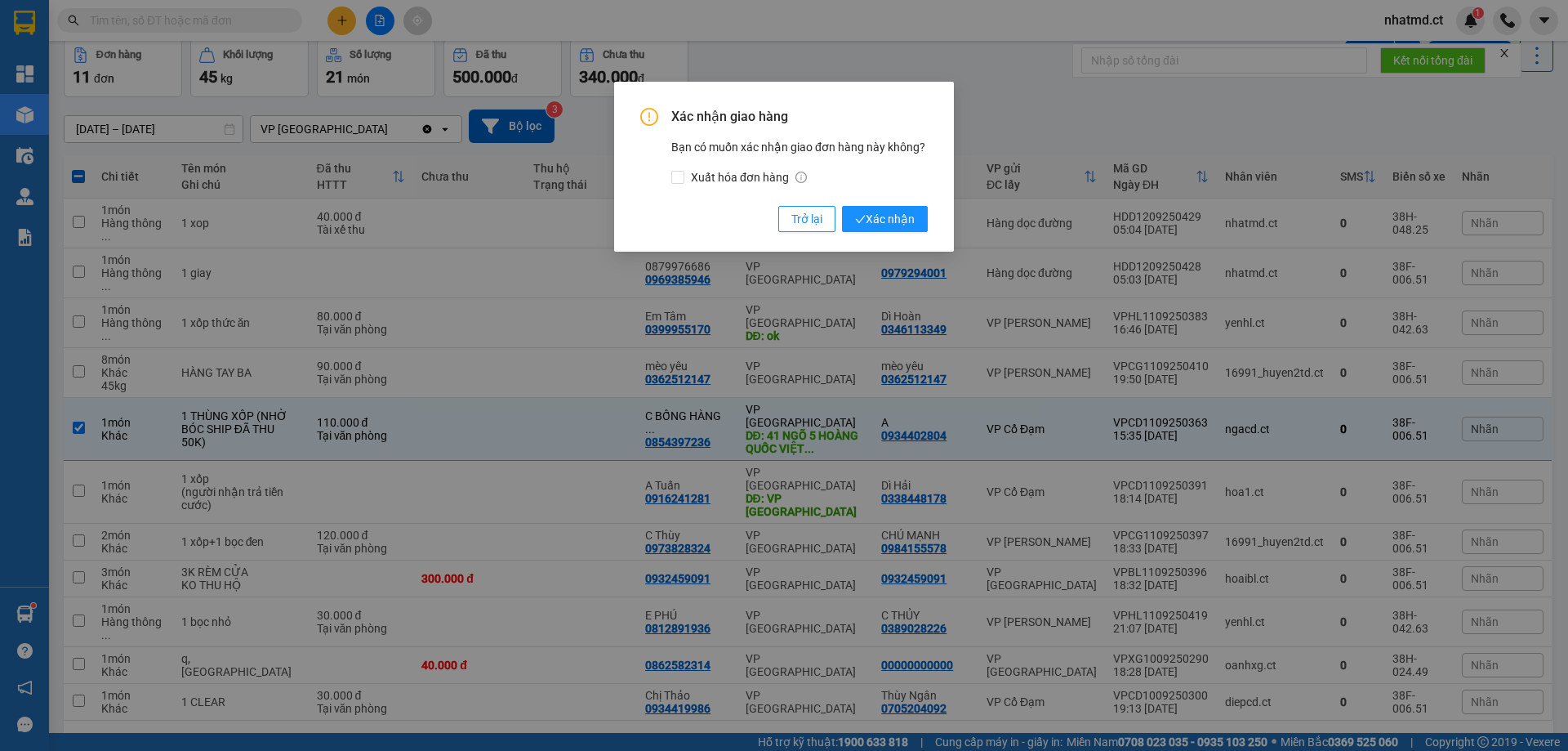
click at [894, 204] on div "Xác nhận giao hàng Bạn có muốn xác nhận giao đơn hàng này không? Xuất hóa đơn h…" at bounding box center [784, 169] width 287 height 124
click at [885, 212] on span "Xác nhận" at bounding box center [885, 219] width 60 height 18
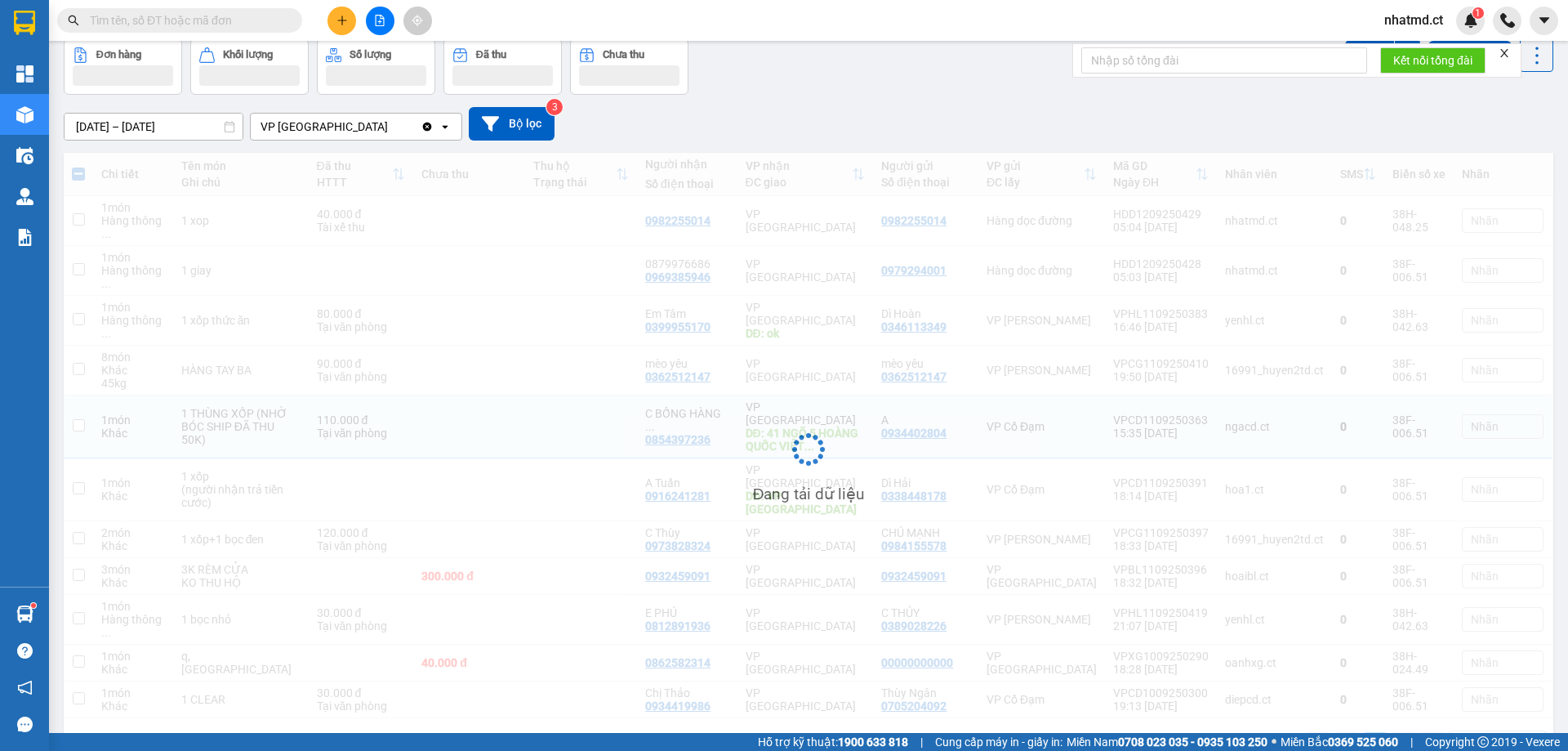
checkbox input "false"
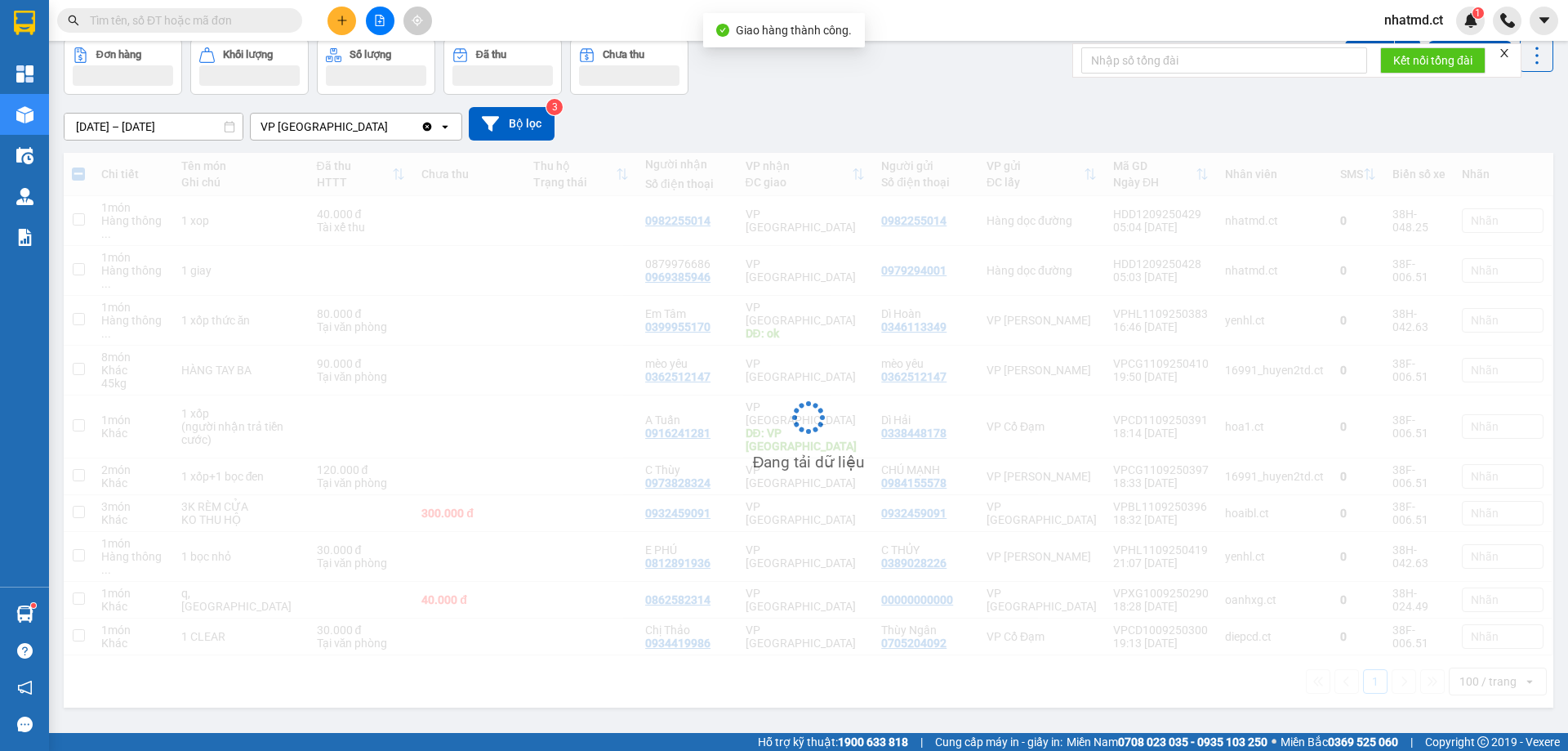
scroll to position [73, 0]
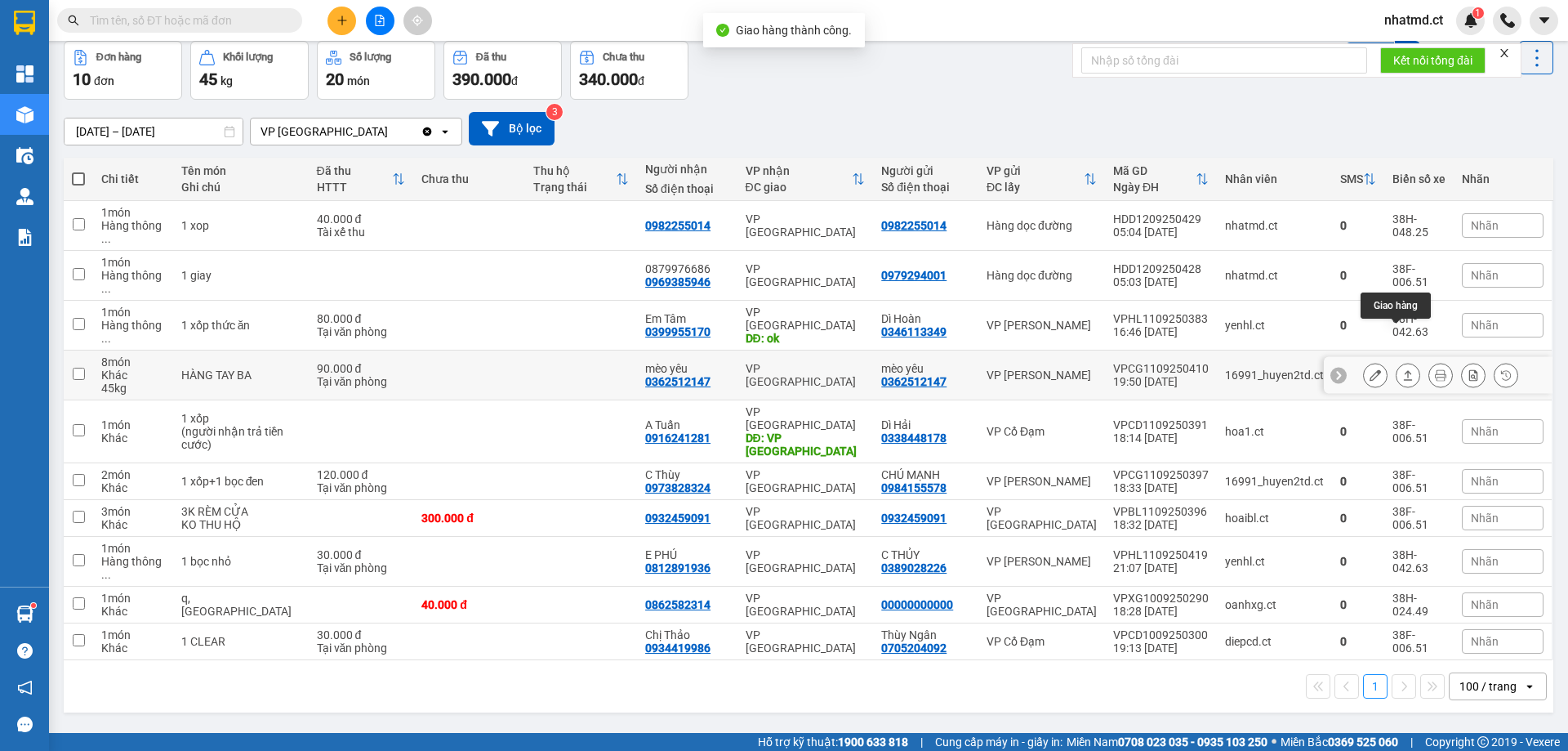
click at [1403, 369] on icon at bounding box center [1408, 375] width 11 height 11
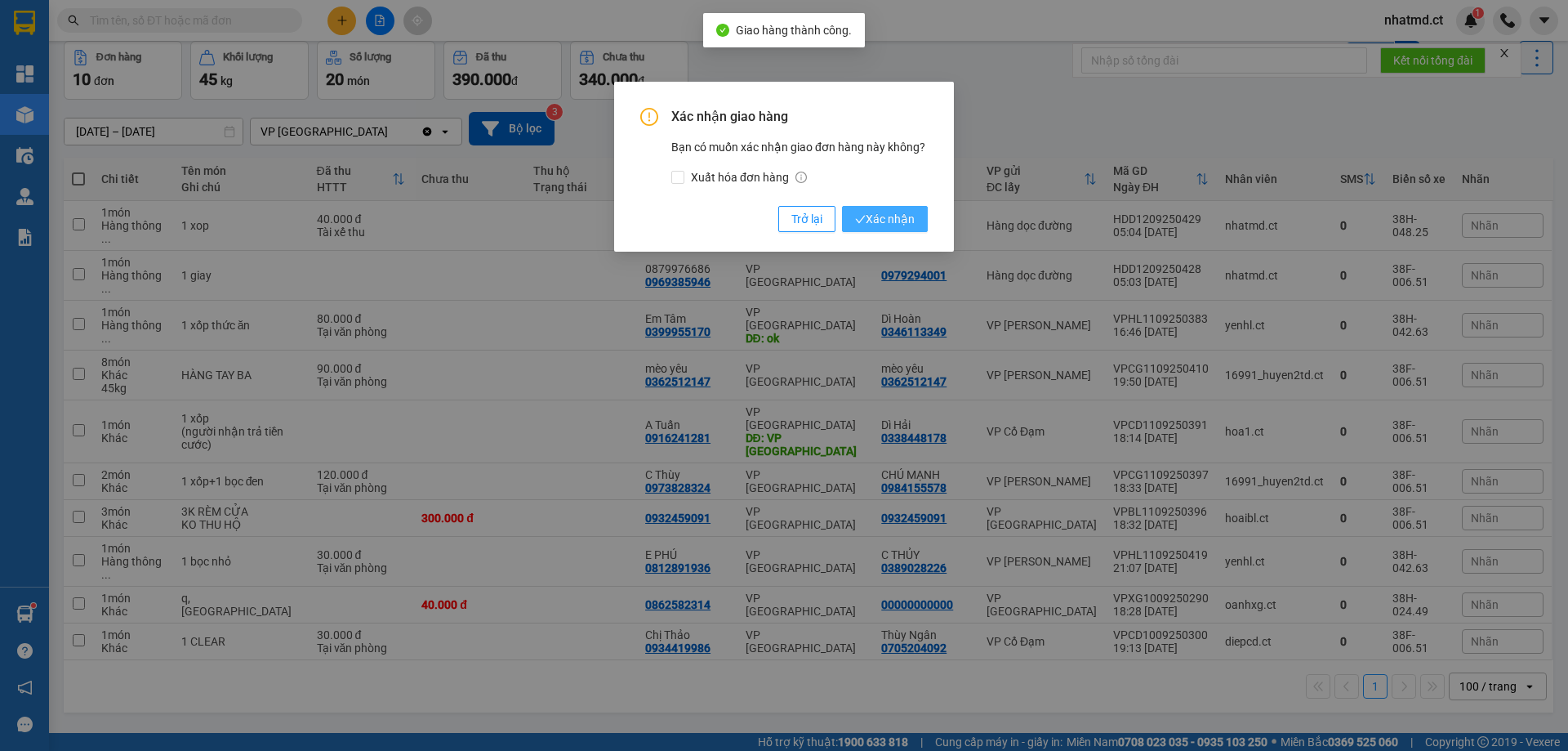
click at [882, 212] on span "Xác nhận" at bounding box center [885, 219] width 60 height 18
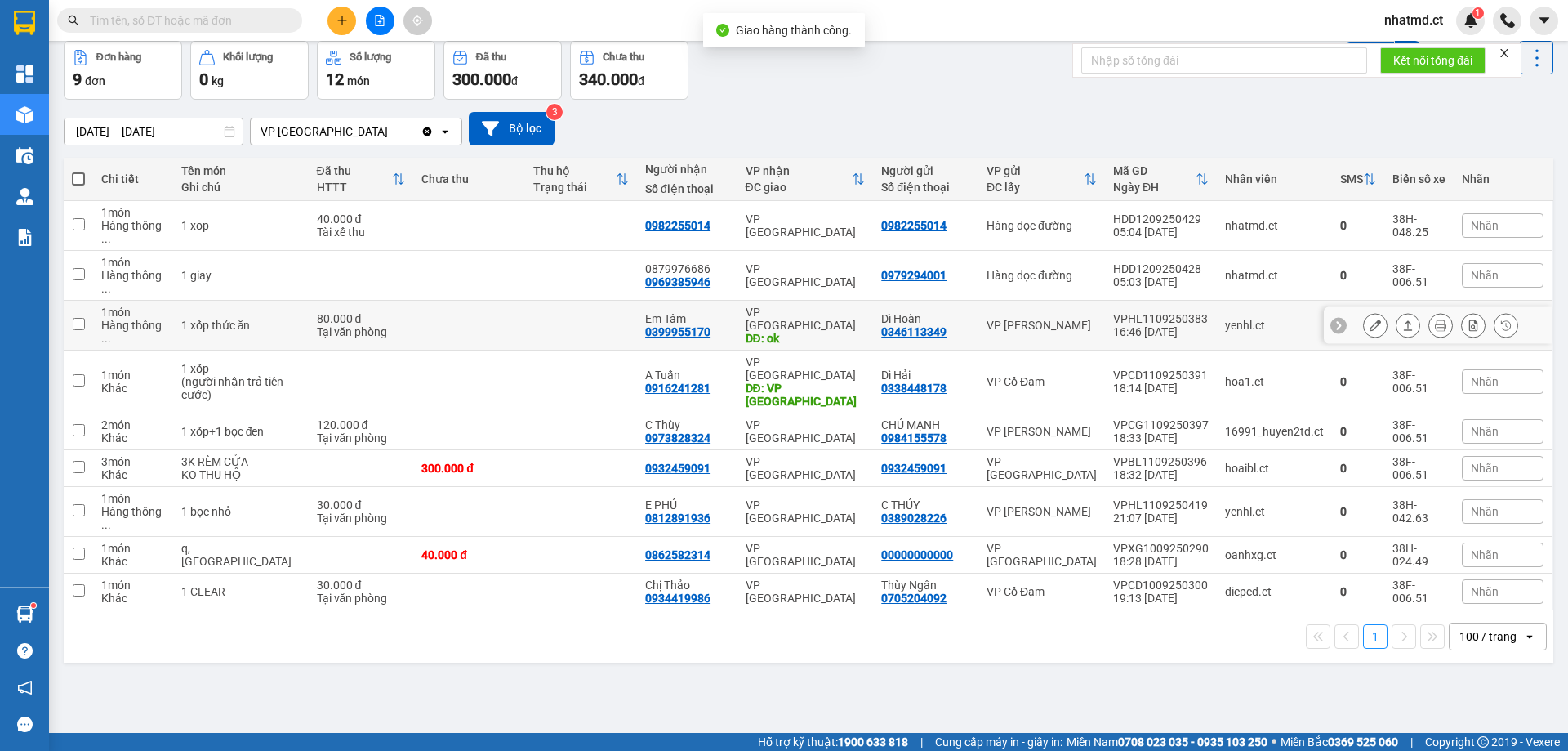
click at [947, 312] on div "Dì Hoàn 0346113349" at bounding box center [926, 325] width 89 height 26
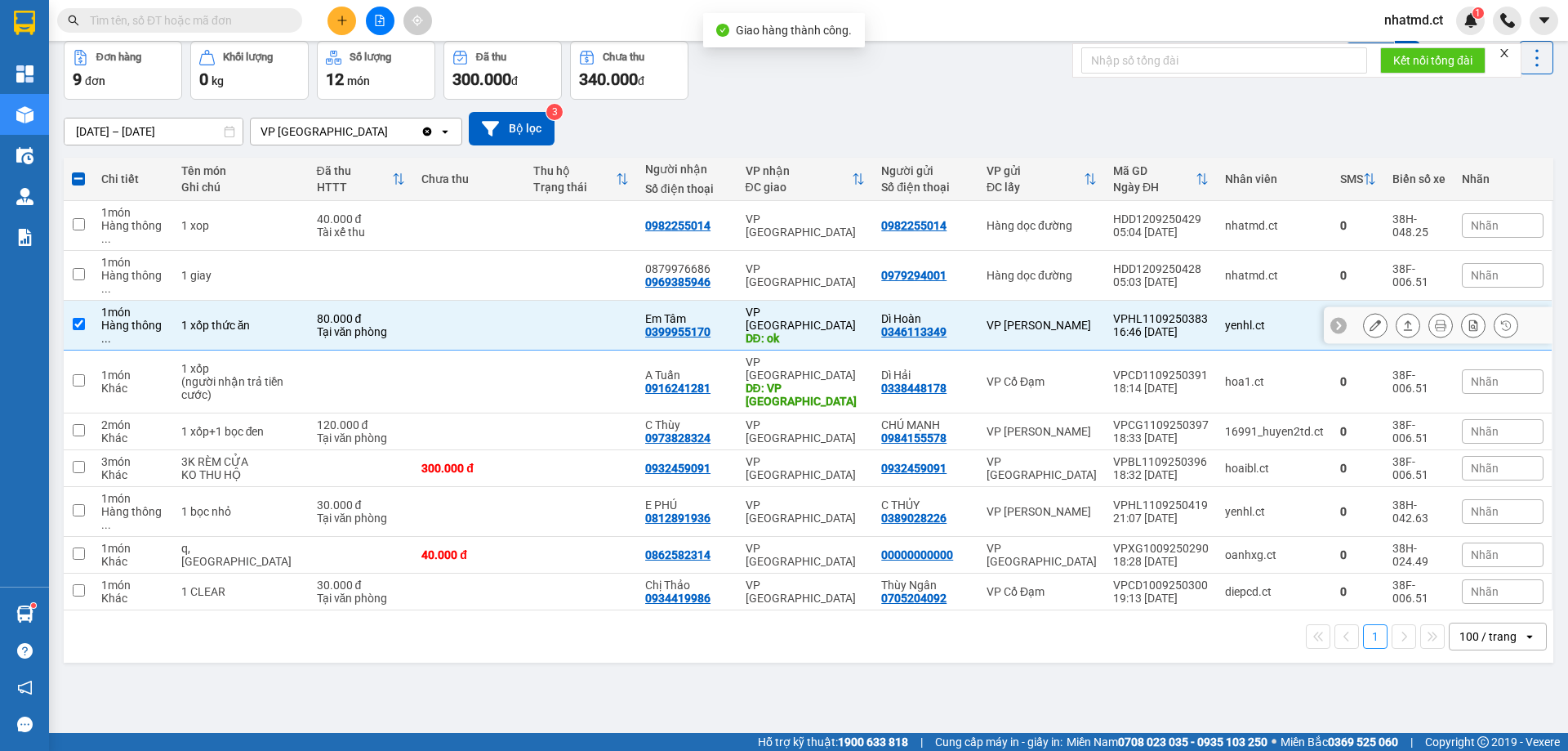
click at [1404, 320] on icon at bounding box center [1409, 325] width 9 height 9
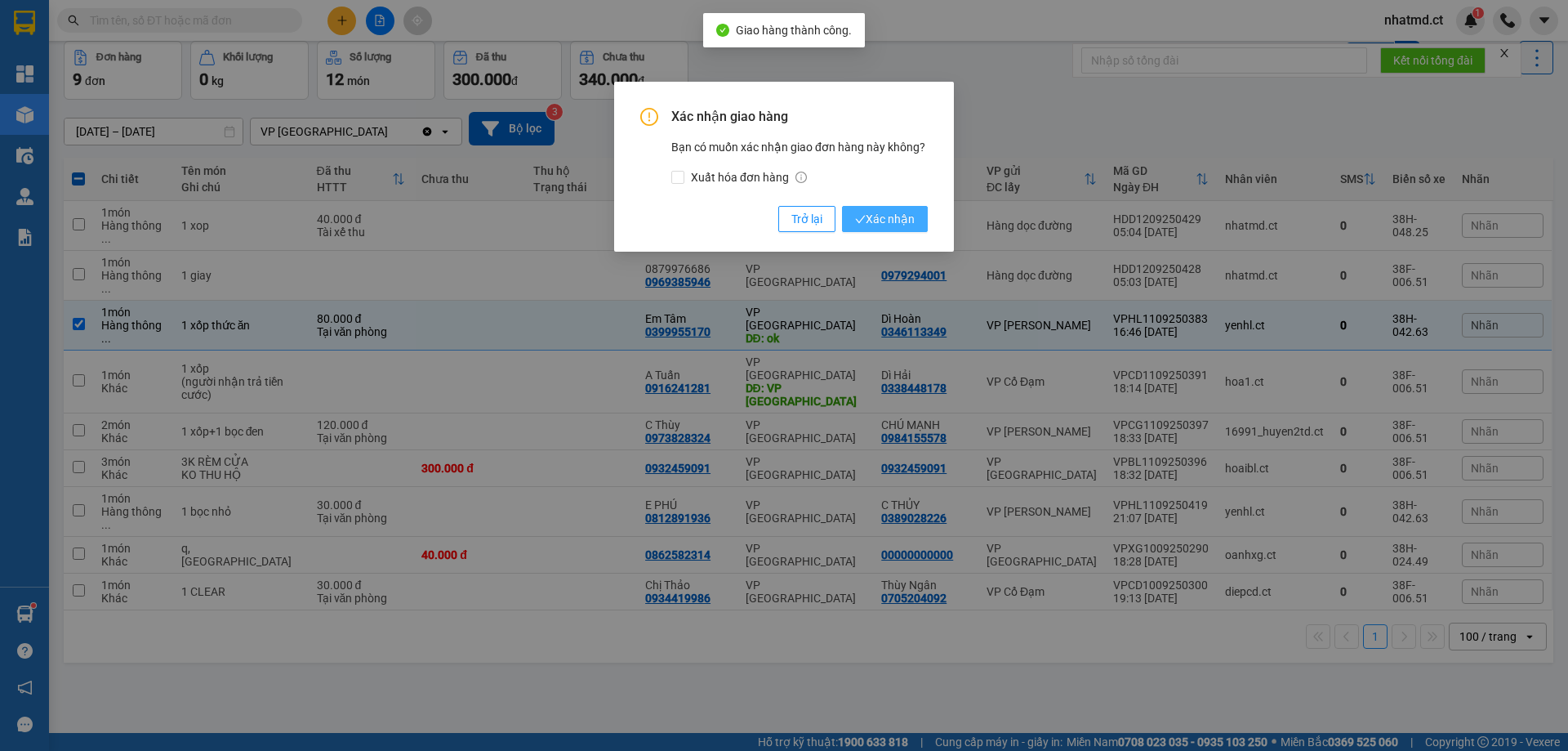
click at [896, 215] on span "Xác nhận" at bounding box center [885, 219] width 60 height 18
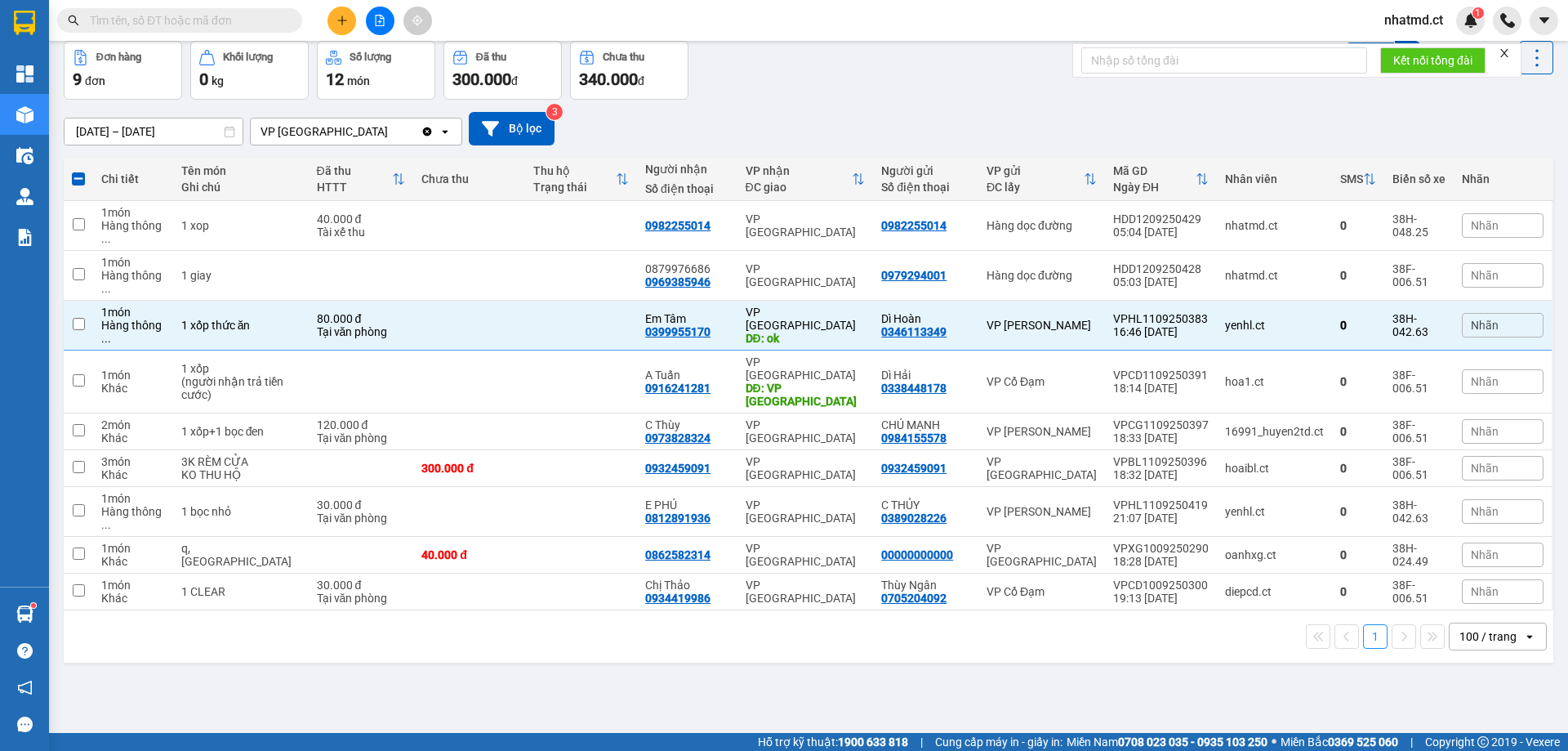
checkbox input "false"
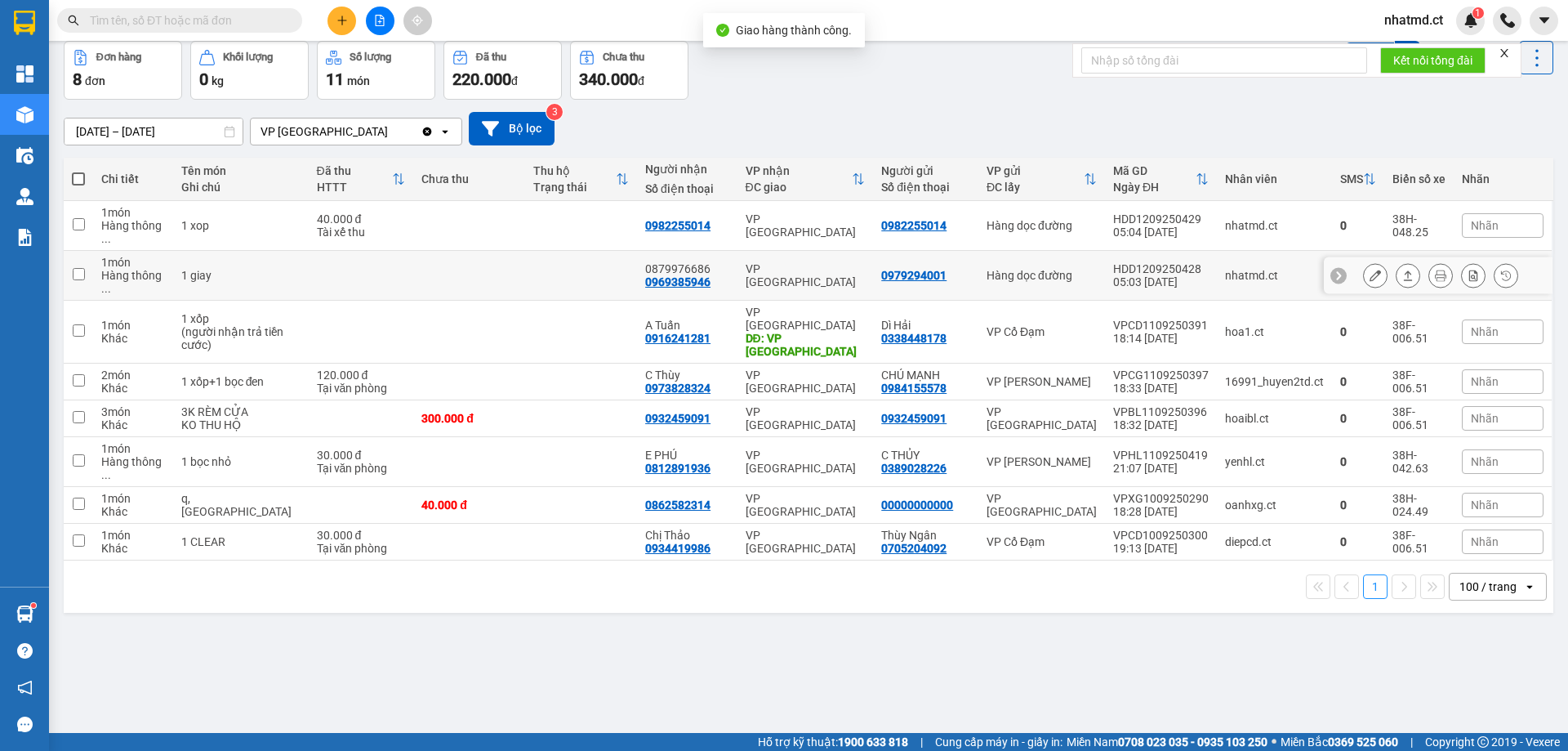
click at [902, 268] on div "0979294001" at bounding box center [914, 275] width 65 height 13
click at [1370, 269] on icon at bounding box center [1375, 275] width 11 height 11
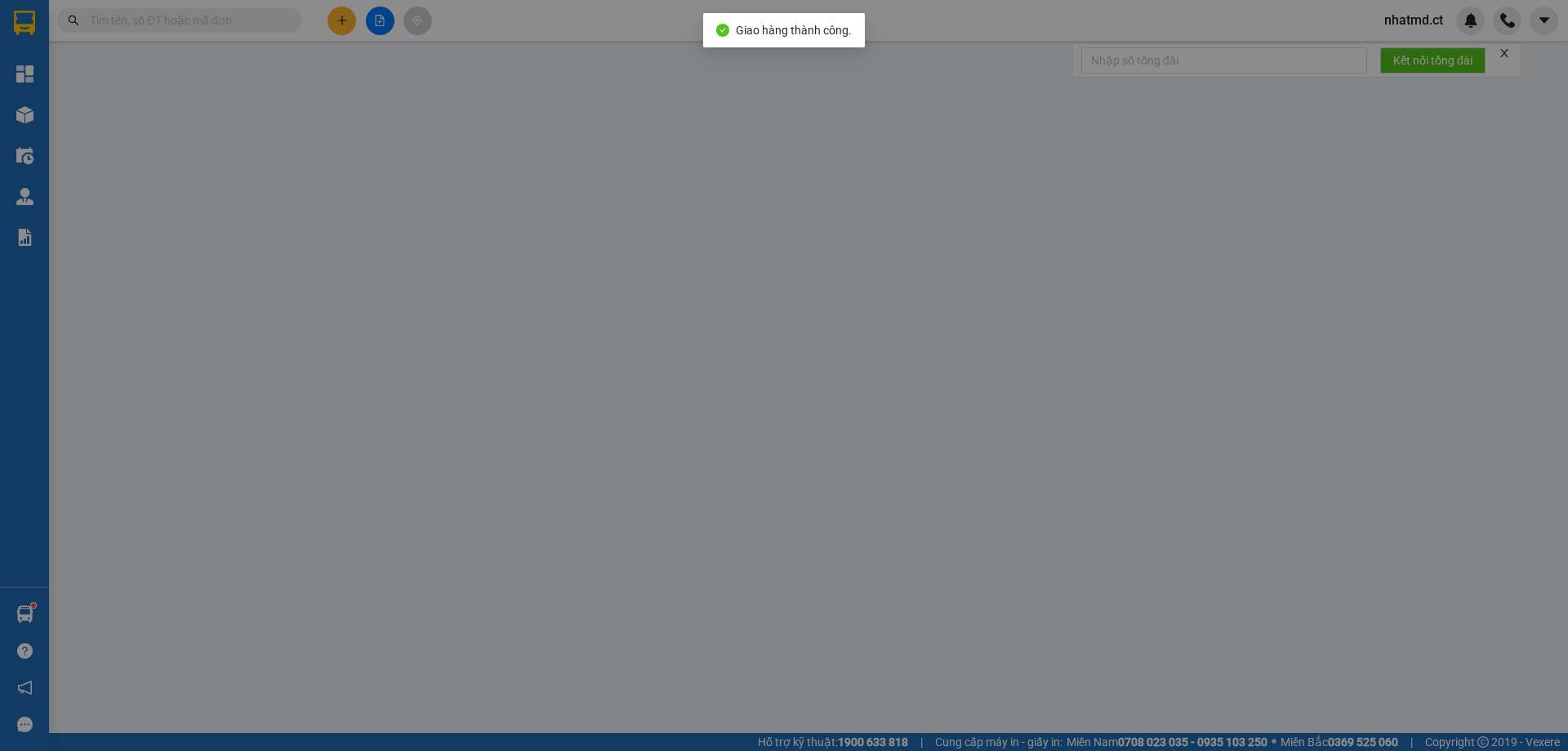
type input "0979294001"
type input "0969385946"
type input "0879976686"
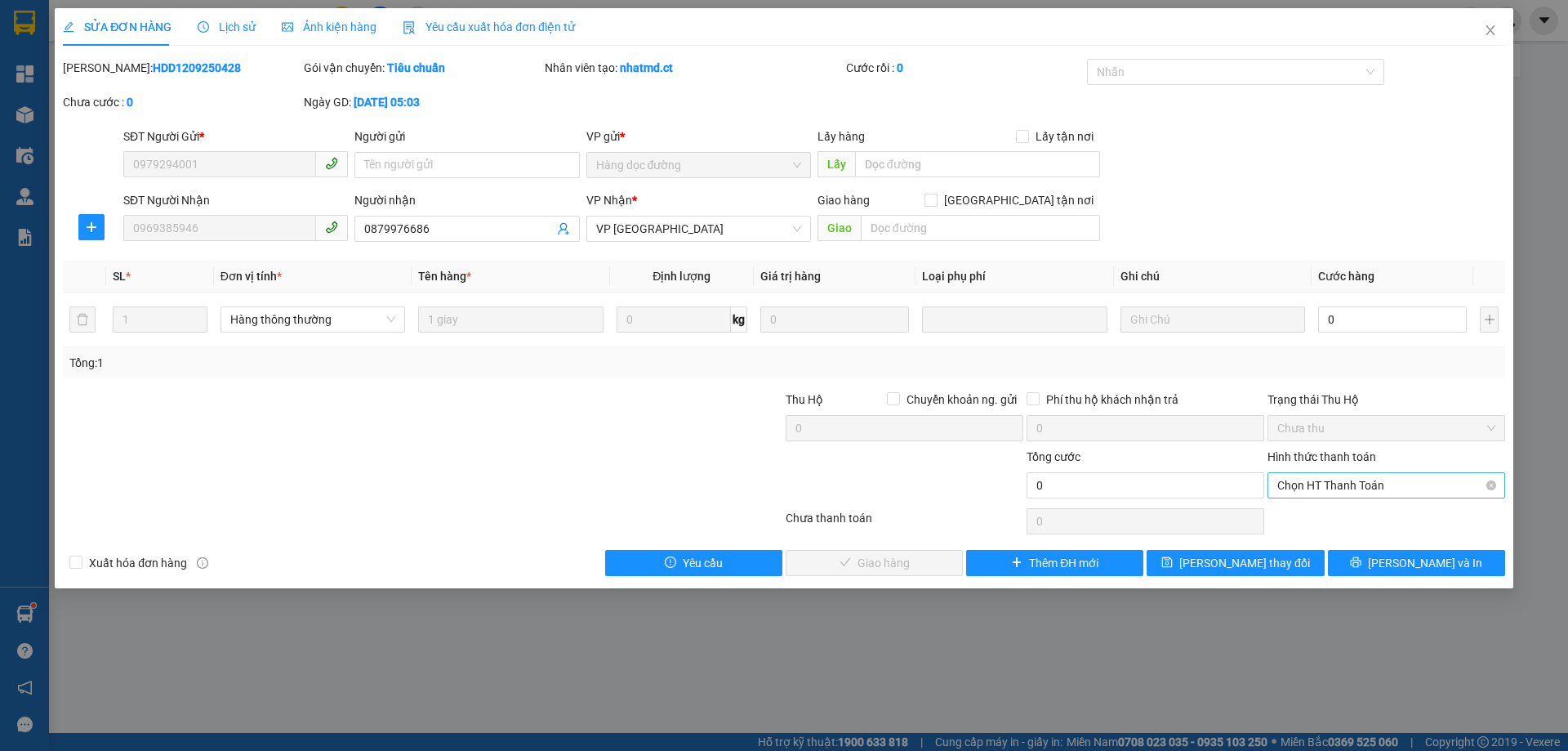
click at [1319, 475] on span "Chọn HT Thanh Toán" at bounding box center [1386, 485] width 218 height 24
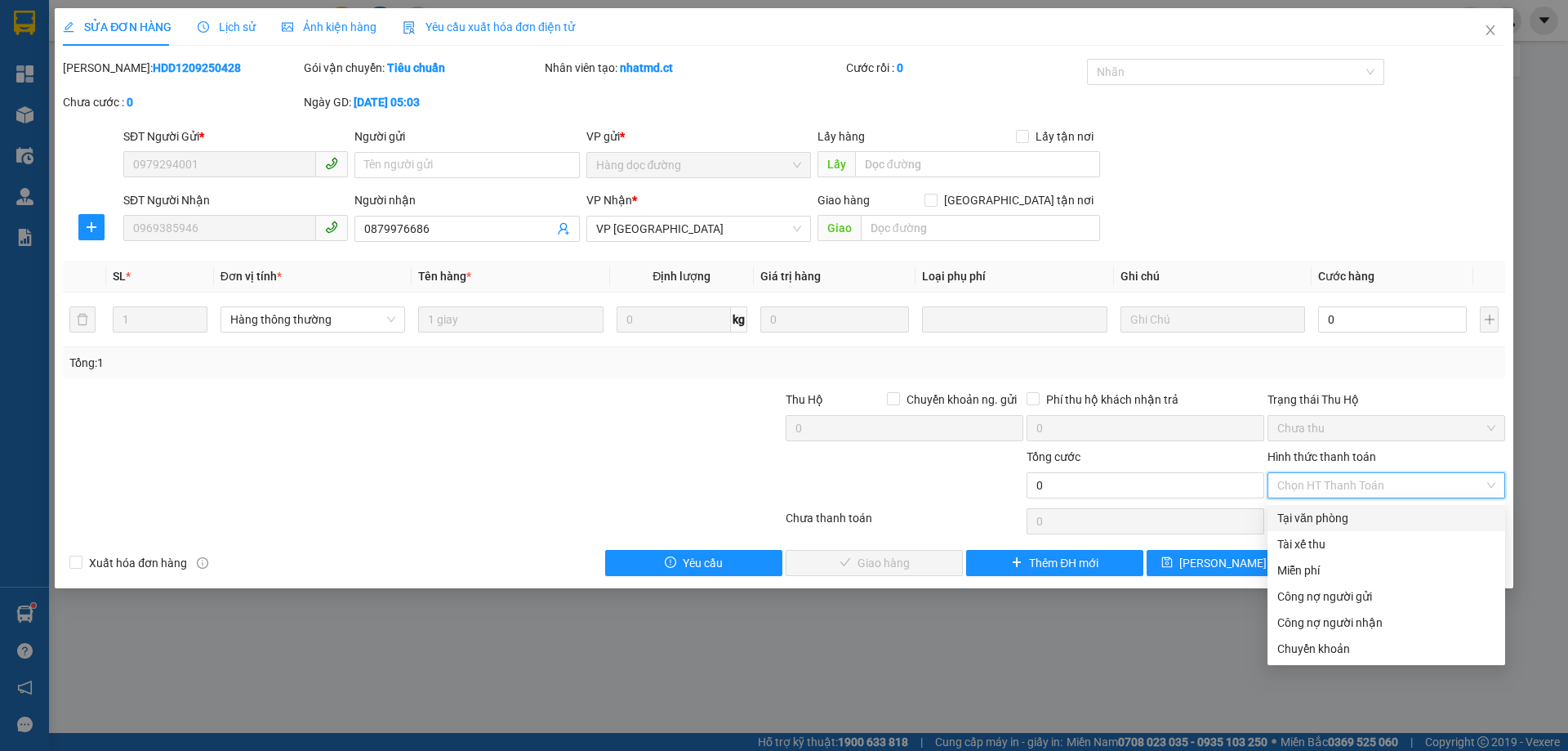
click at [1359, 359] on div "Tổng: 1" at bounding box center [784, 362] width 1430 height 18
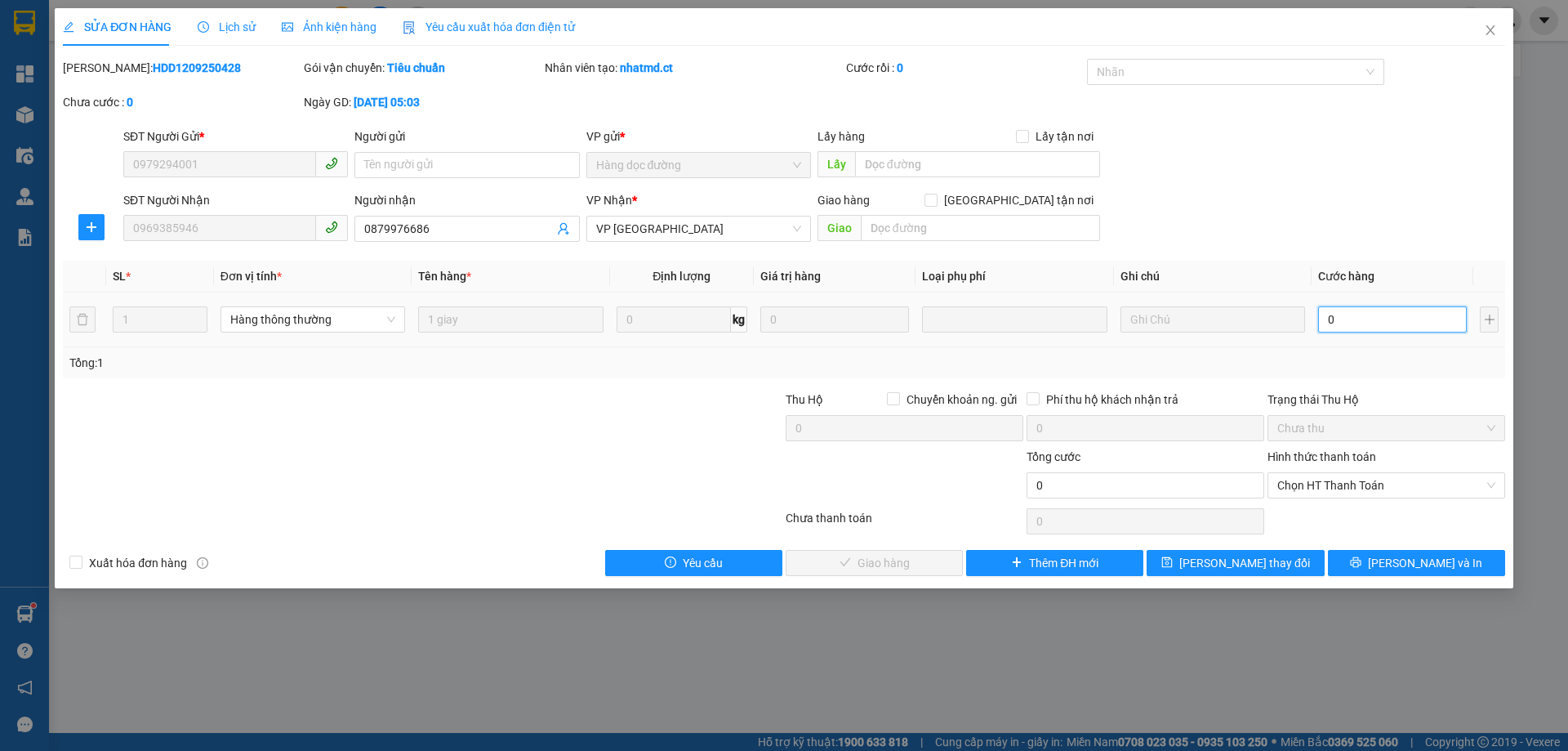
click at [1359, 314] on input "0" at bounding box center [1392, 320] width 149 height 26
type input "3"
type input "30"
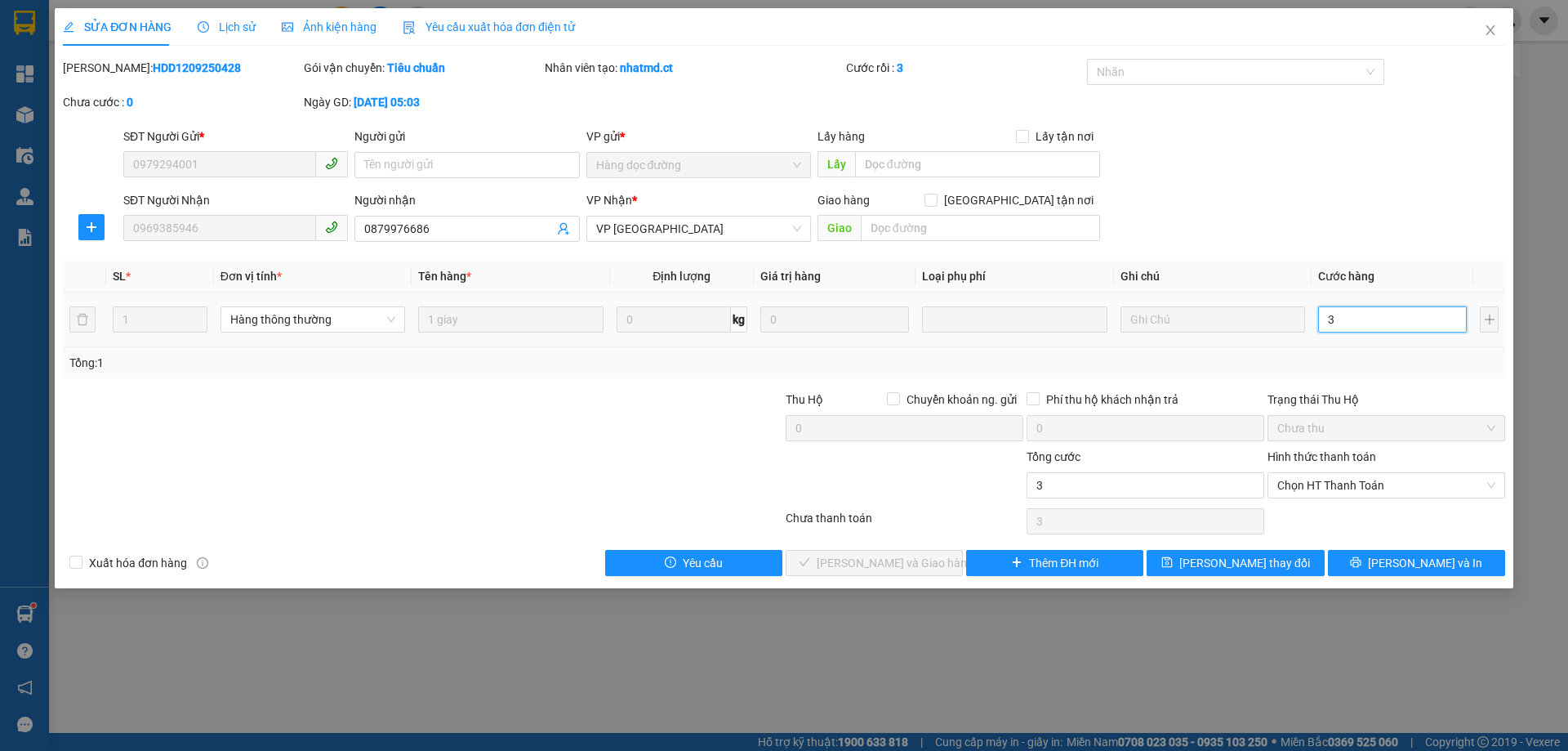
type input "30"
type input "30.000"
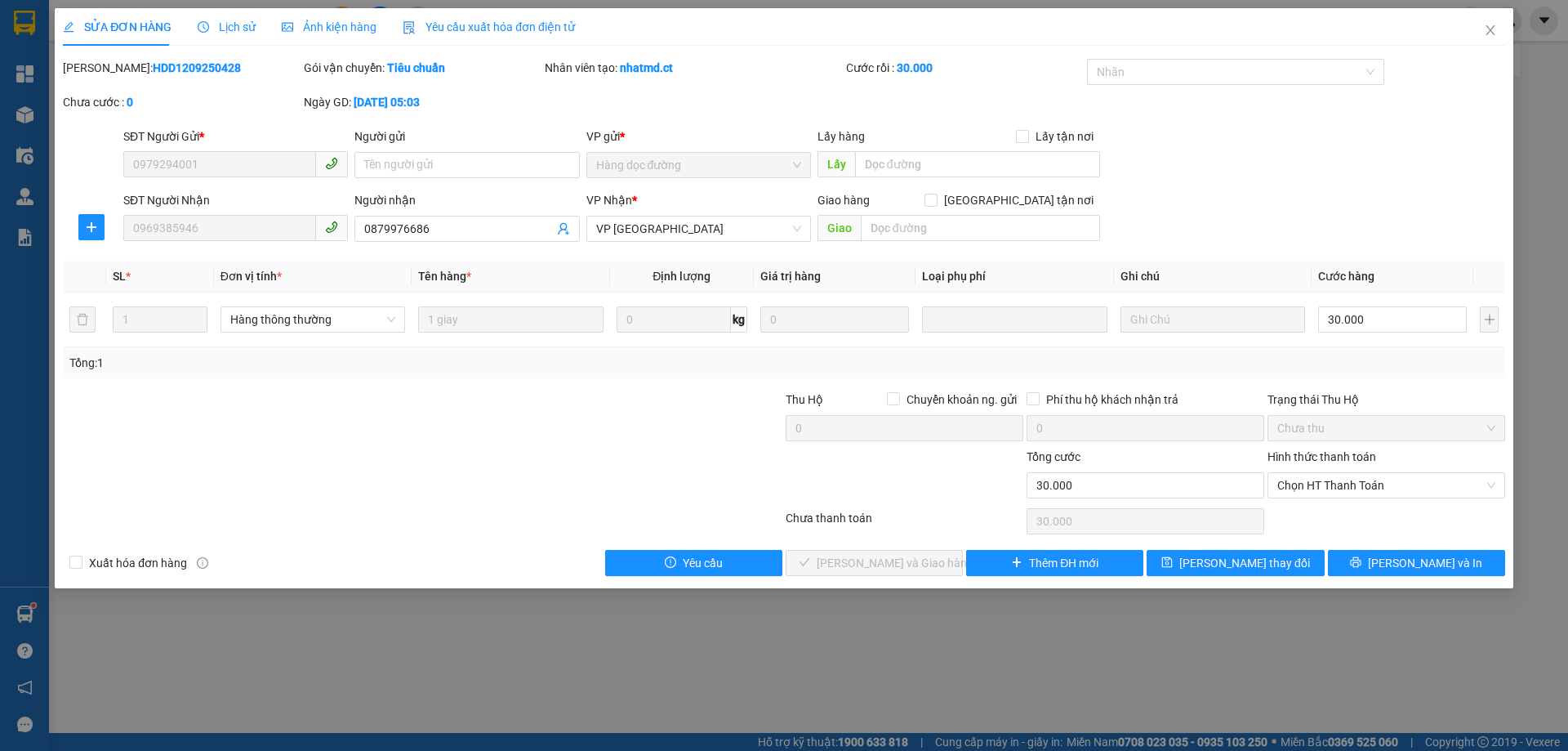
click at [1365, 384] on div "Total Paid Fee 0 Total UnPaid Fee 0 Cash Collection Total Fee Mã ĐH: HDD1209250…" at bounding box center [784, 317] width 1443 height 517
click at [1358, 482] on span "Chọn HT Thanh Toán" at bounding box center [1386, 485] width 218 height 24
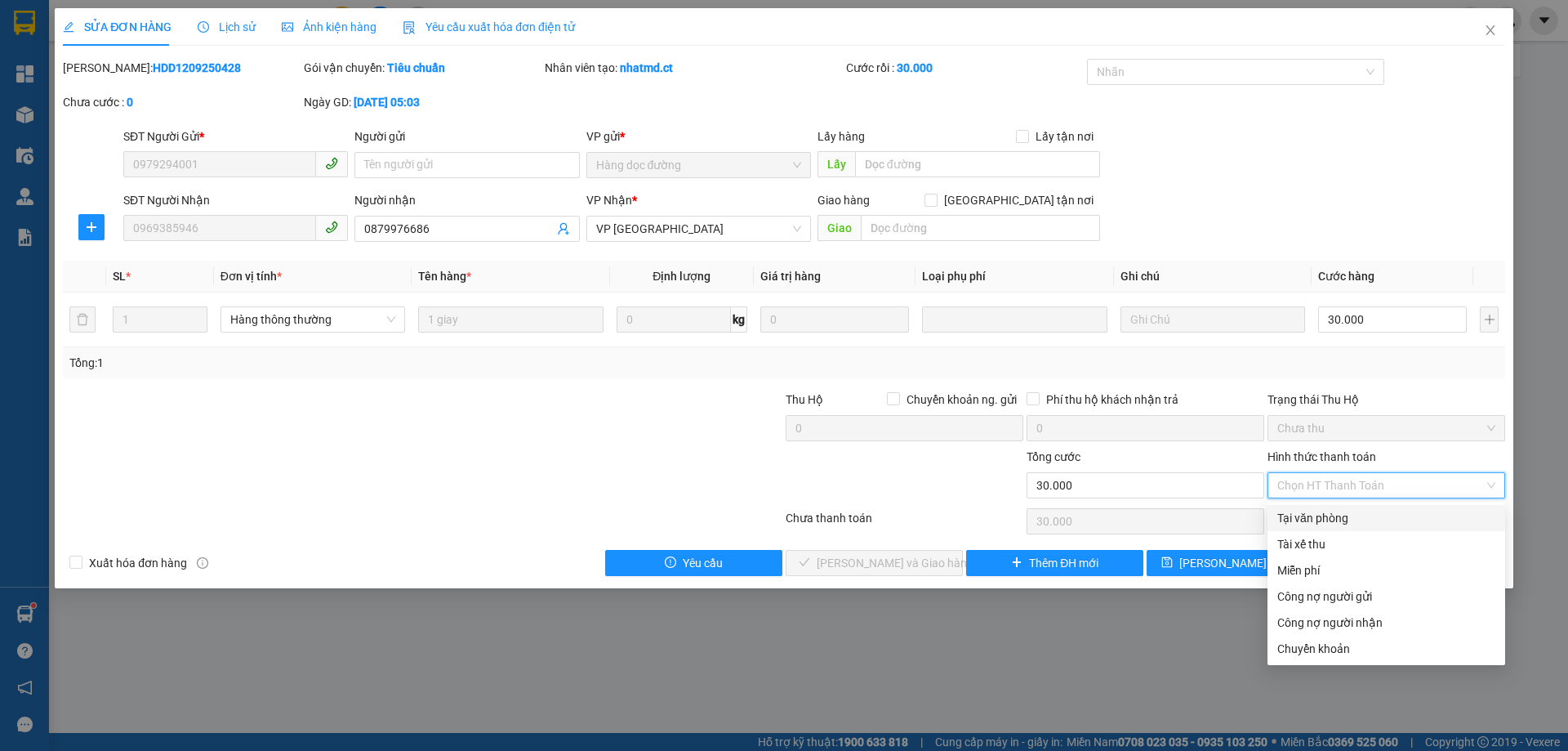
click at [1341, 527] on div "Tại văn phòng" at bounding box center [1387, 518] width 237 height 26
type input "0"
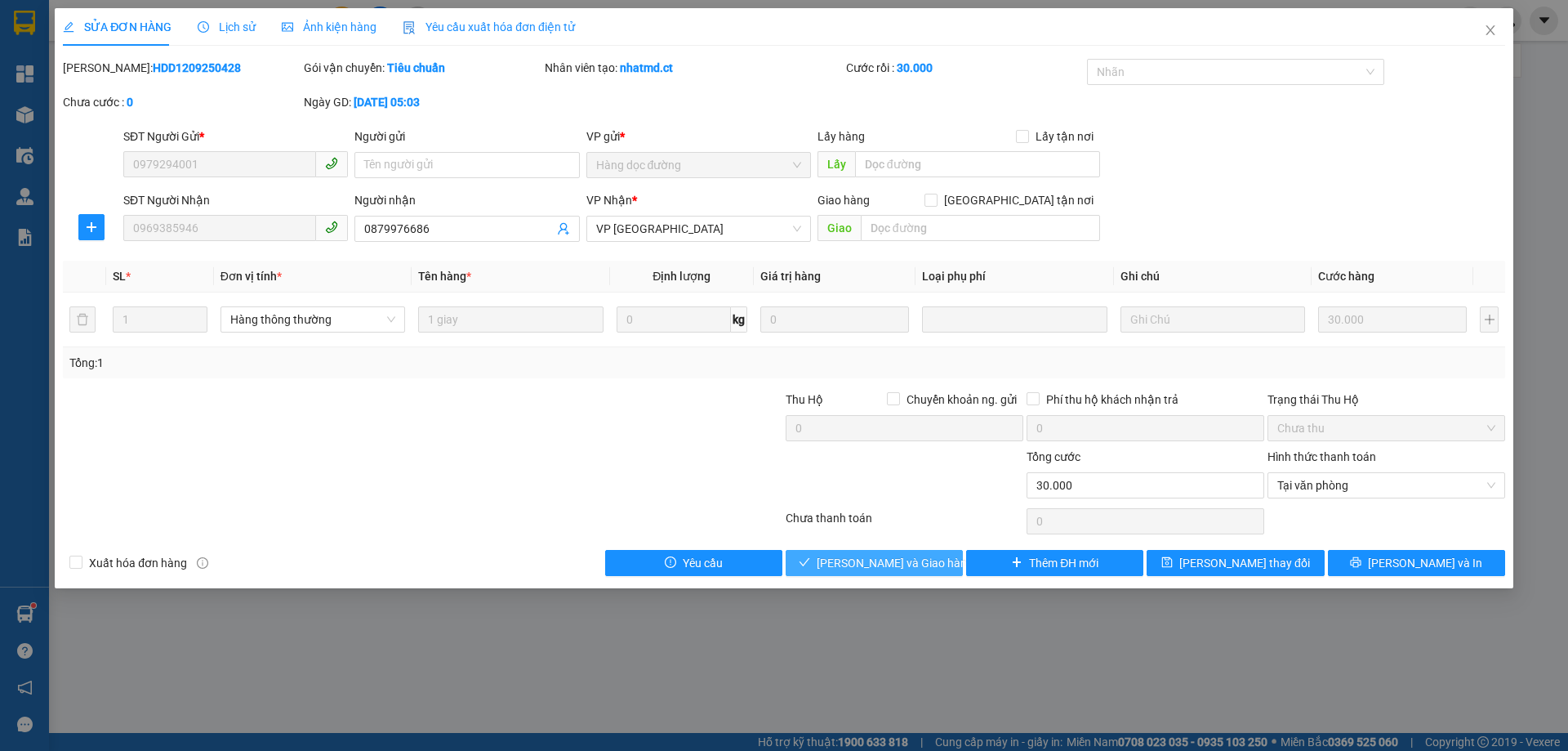
click at [878, 565] on span "[PERSON_NAME] và Giao hàng" at bounding box center [896, 562] width 157 height 18
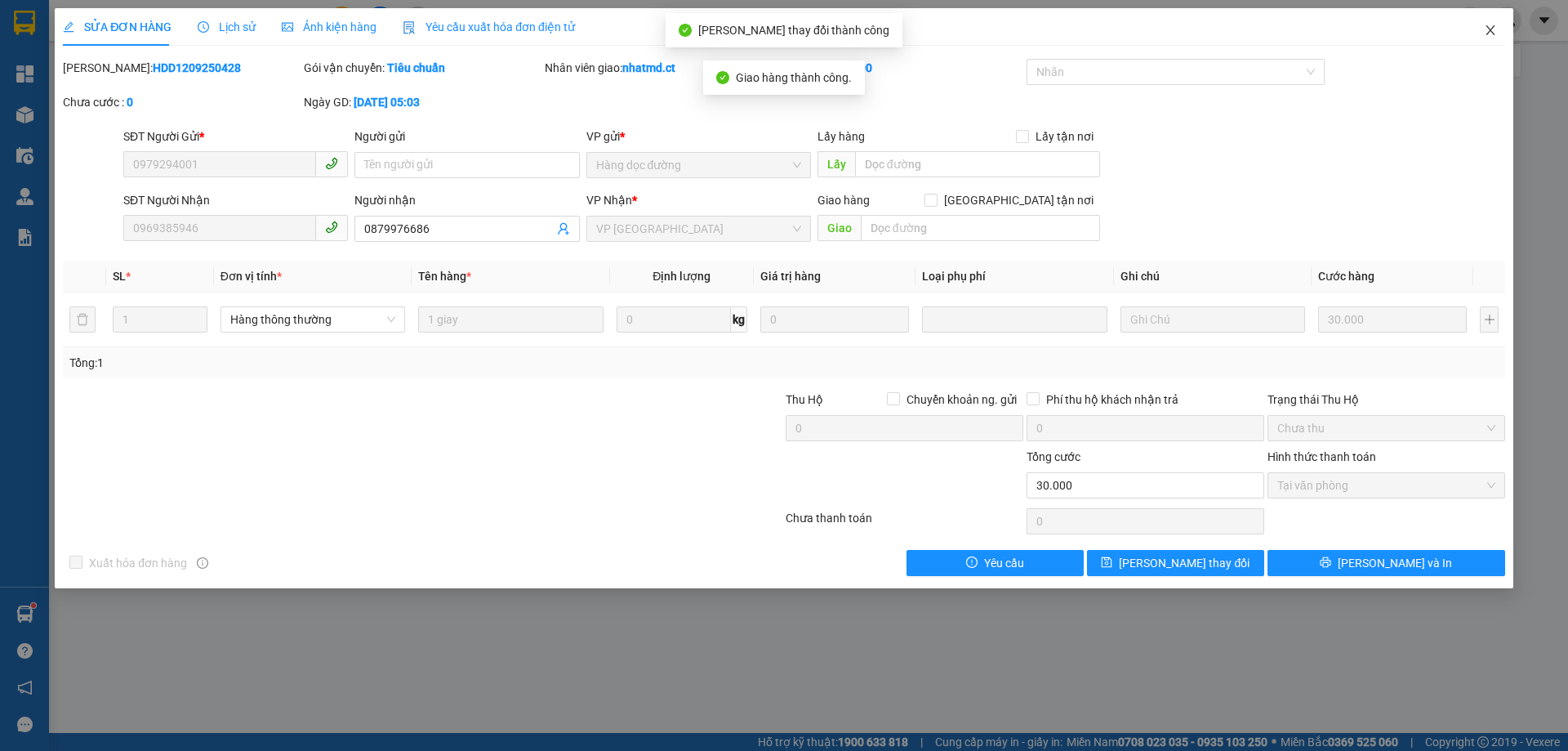
click at [1494, 36] on icon "close" at bounding box center [1490, 30] width 9 height 9
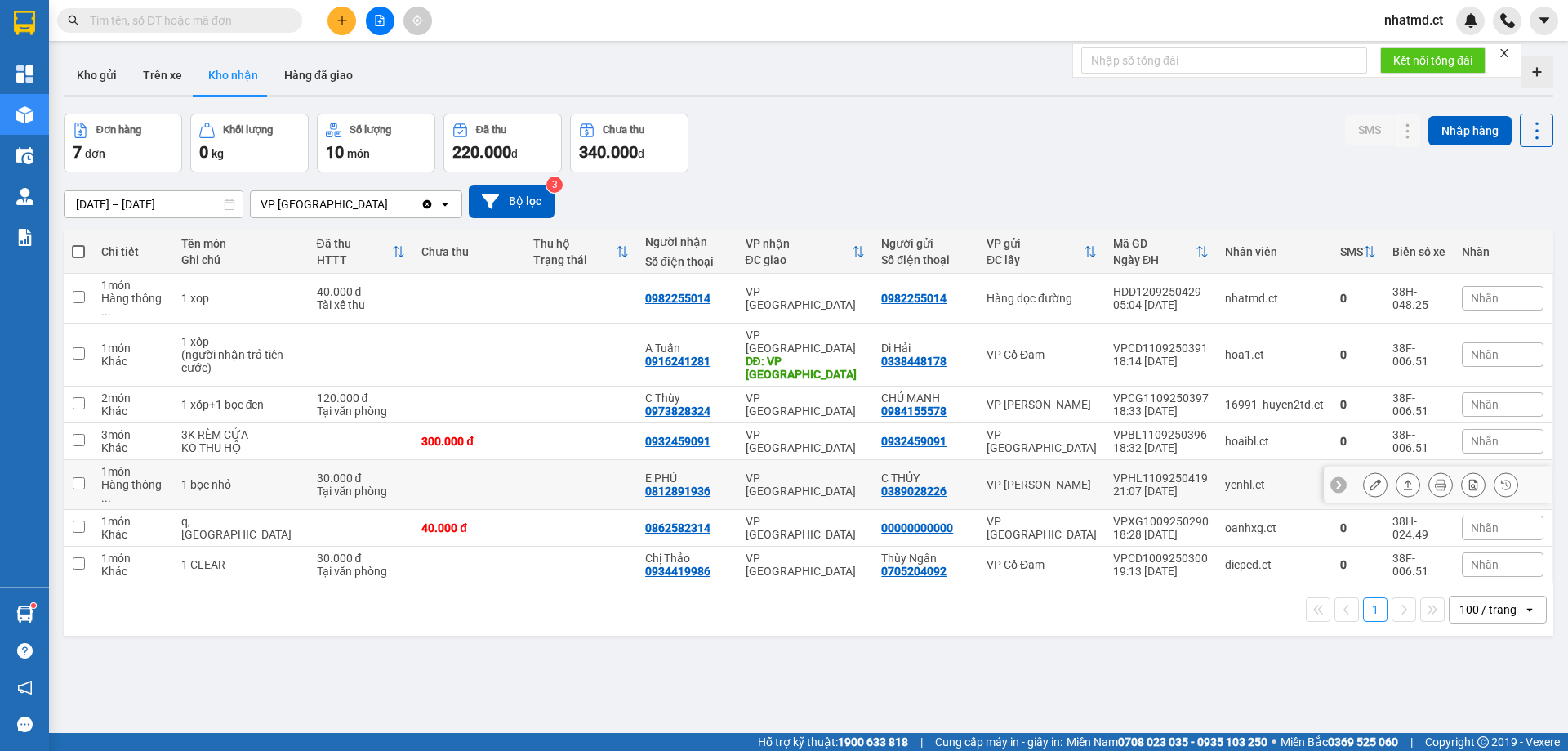
click at [465, 460] on td at bounding box center [469, 484] width 112 height 50
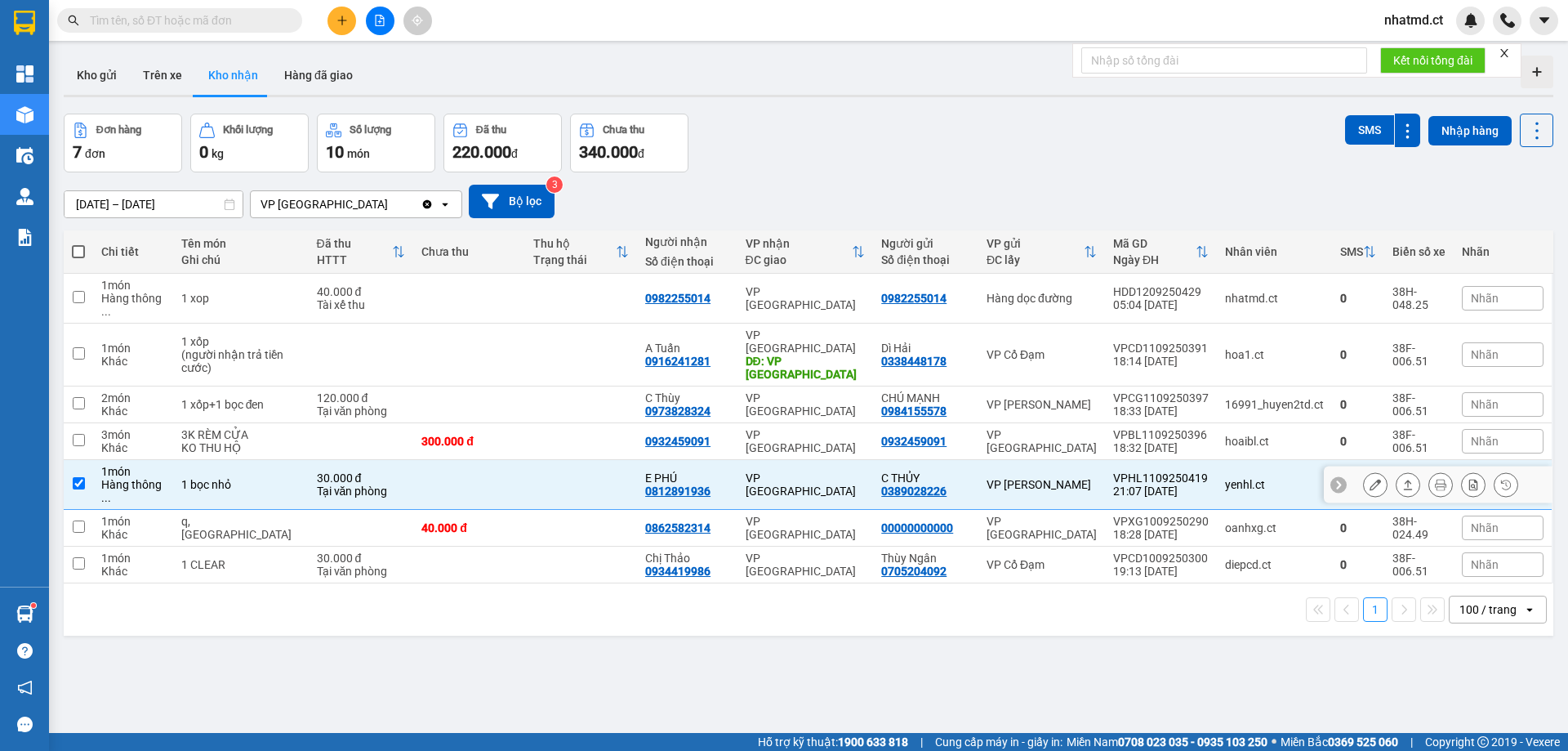
click at [465, 460] on td at bounding box center [469, 484] width 112 height 50
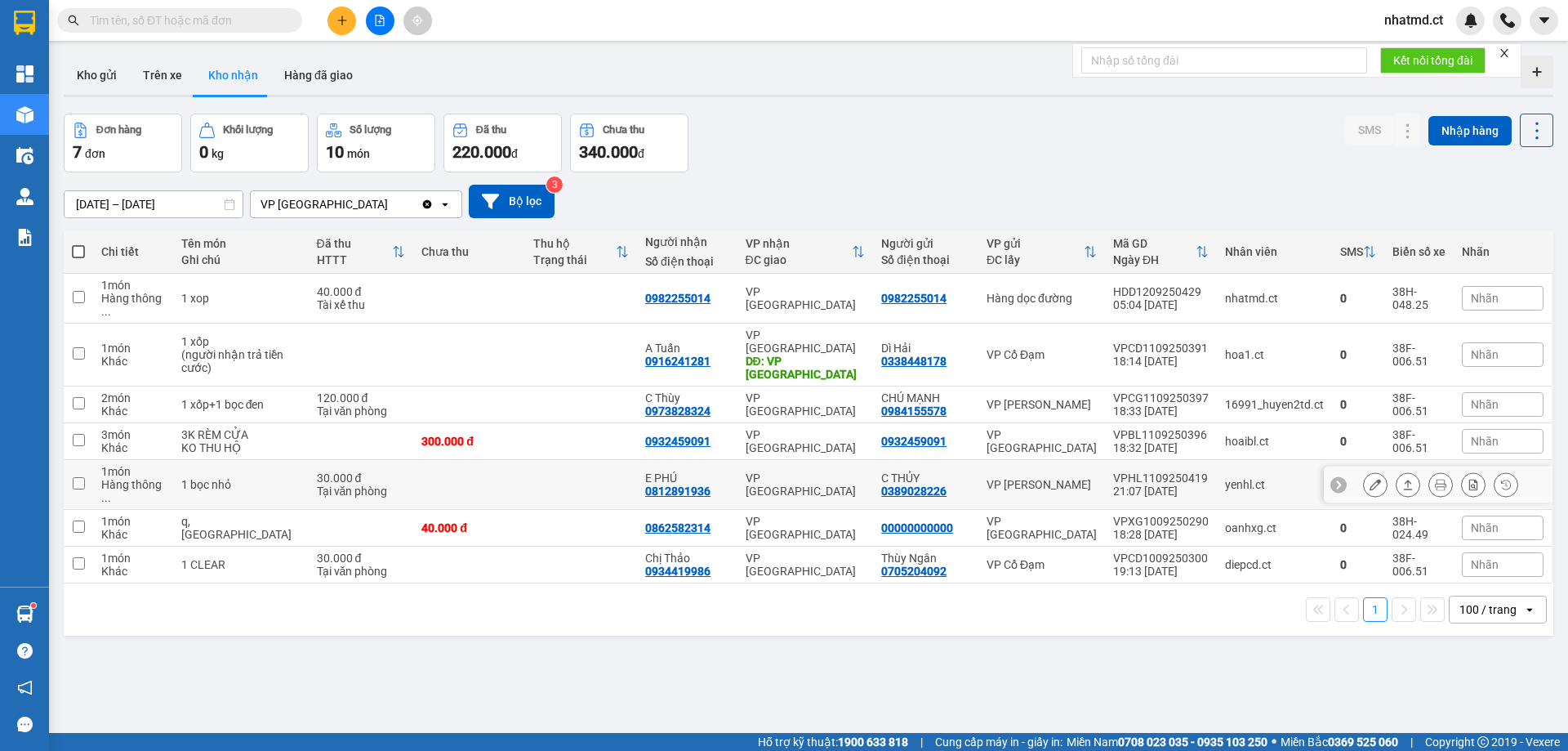
click at [503, 461] on td at bounding box center [469, 484] width 112 height 50
checkbox input "true"
